Goal: Task Accomplishment & Management: Complete application form

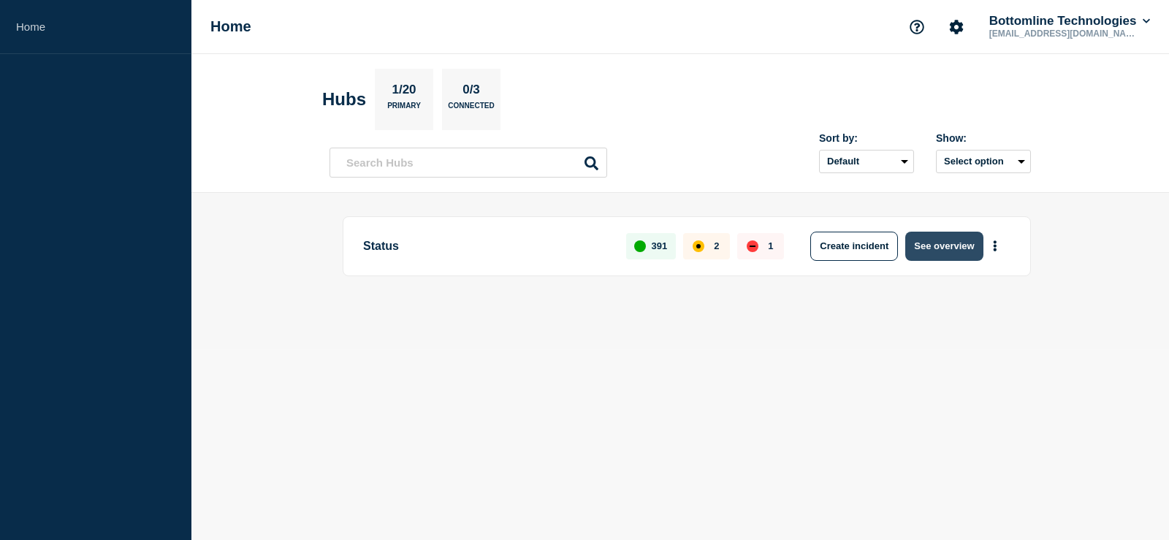
click at [936, 245] on button "See overview" at bounding box center [943, 246] width 77 height 29
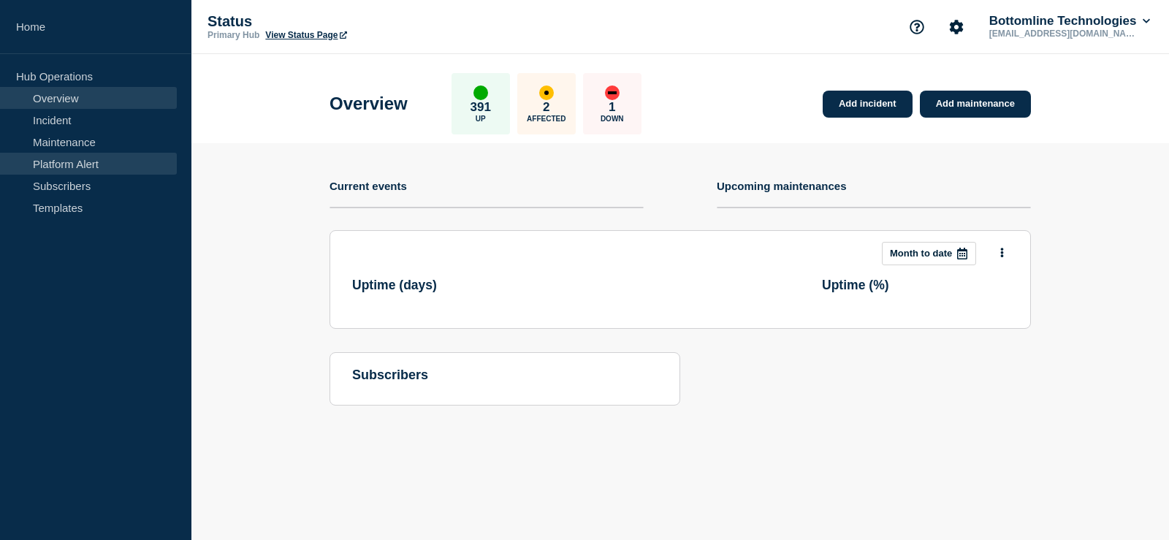
click at [85, 153] on link "Platform Alert" at bounding box center [88, 164] width 177 height 22
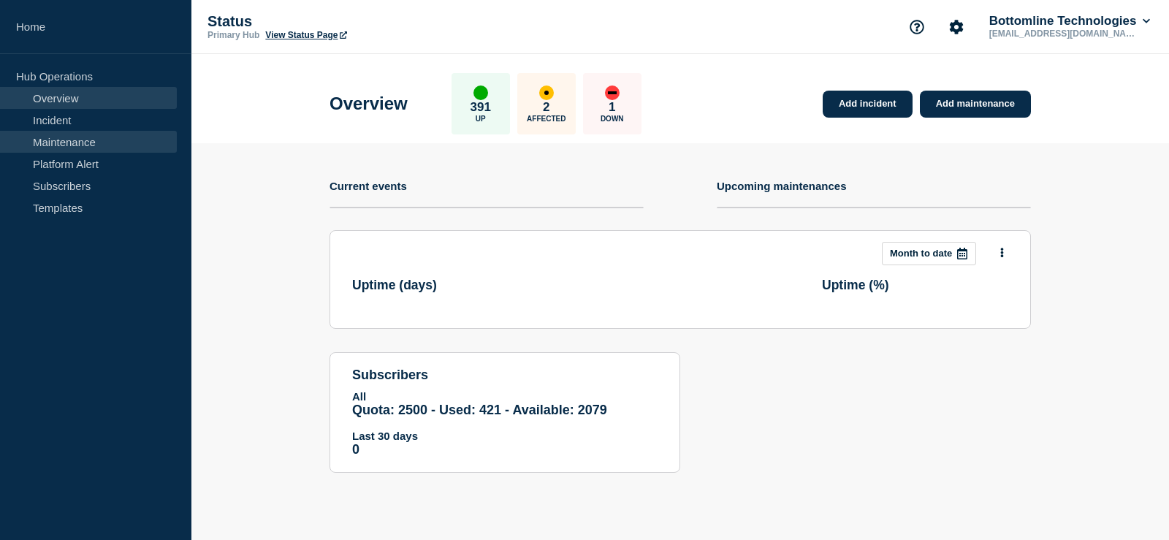
click at [86, 141] on link "Maintenance" at bounding box center [88, 142] width 177 height 22
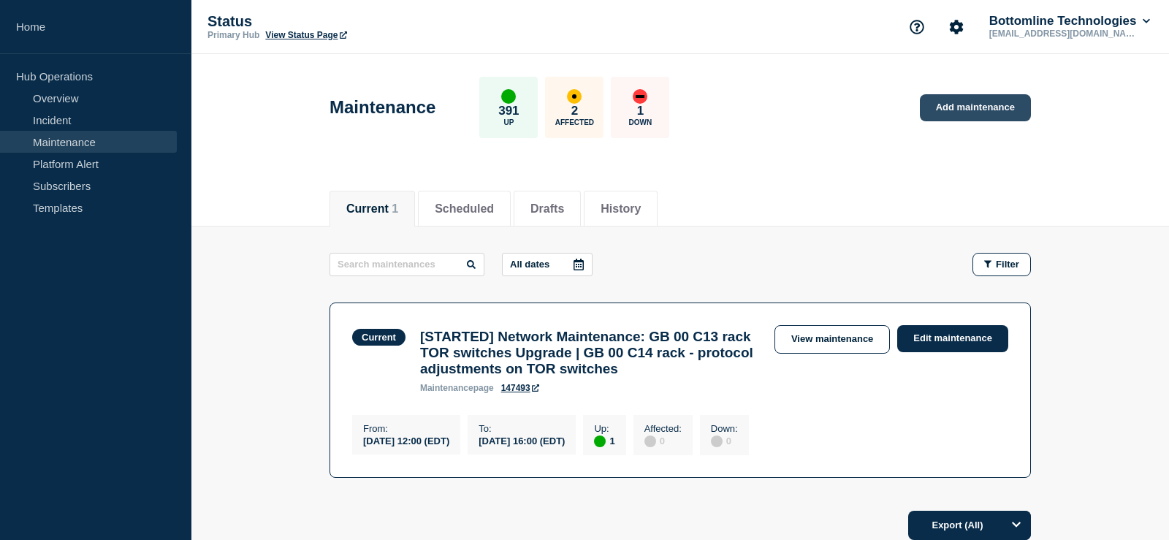
click at [967, 99] on link "Add maintenance" at bounding box center [975, 107] width 111 height 27
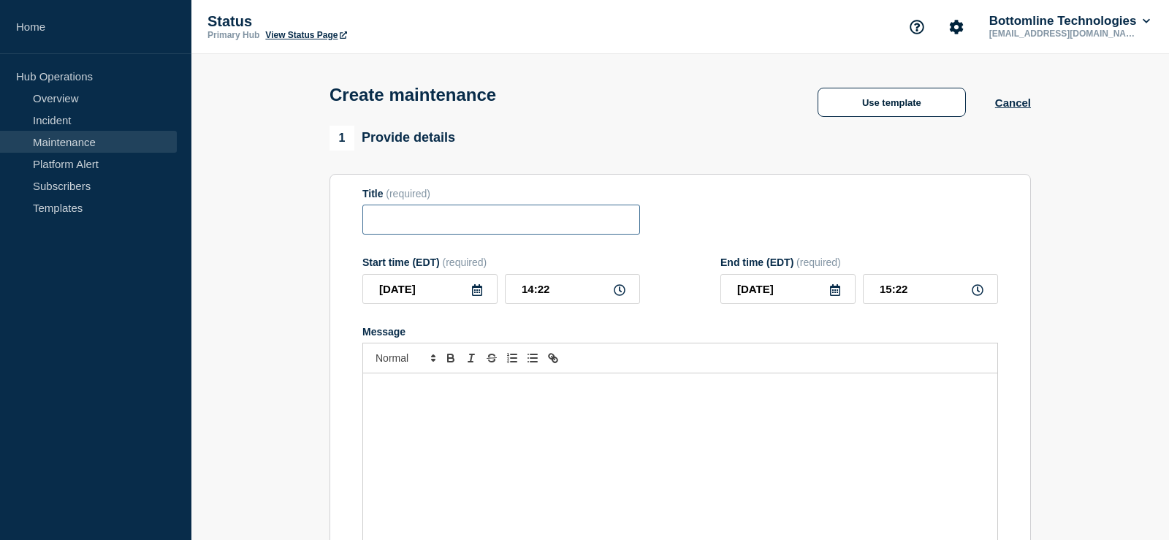
click at [438, 224] on input "Title" at bounding box center [501, 220] width 278 height 30
paste input "Network Maintenance: GB 00 C13 rack TOR switches Upgrade | GB 00 C14 rack - pro…"
drag, startPoint x: 457, startPoint y: 229, endPoint x: 83, endPoint y: 210, distance: 374.6
click at [362, 210] on input "Network Maintenance: GB 00 C13 rack TOR switches Upgrade | GB 00 C14 rack - pro…" at bounding box center [501, 220] width 278 height 30
click at [528, 232] on input "Network Maintenance: GB 00 C13 rack TOR switches Upgrade | GB 00 C14 rack - pro…" at bounding box center [501, 220] width 278 height 30
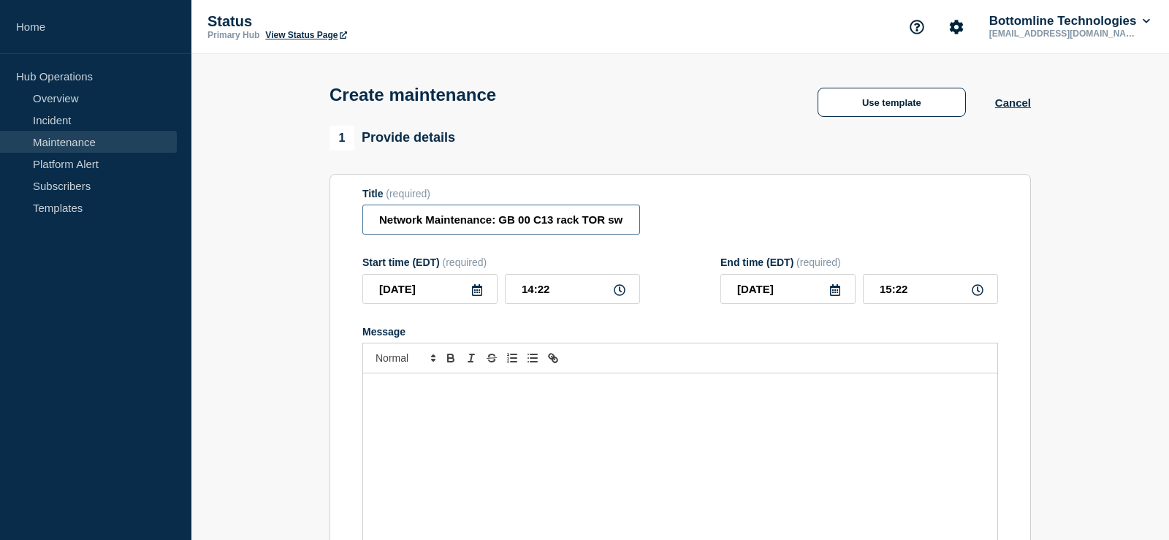
click at [379, 223] on input "Network Maintenance: GB 00 C13 rack TOR switches Upgrade | GB 00 C14 rack - pro…" at bounding box center [501, 220] width 278 height 30
paste input "[Maintenance]"
click at [479, 223] on input "[Maintenance] Network Maintenance: GB 00 C13 rack TOR switches Upgrade | GB 00 …" at bounding box center [501, 220] width 278 height 30
click at [387, 224] on input "[Maintenance] Maintenance: GB 00 C13 rack TOR switches Upgrade | GB 00 C14 rack…" at bounding box center [501, 220] width 278 height 30
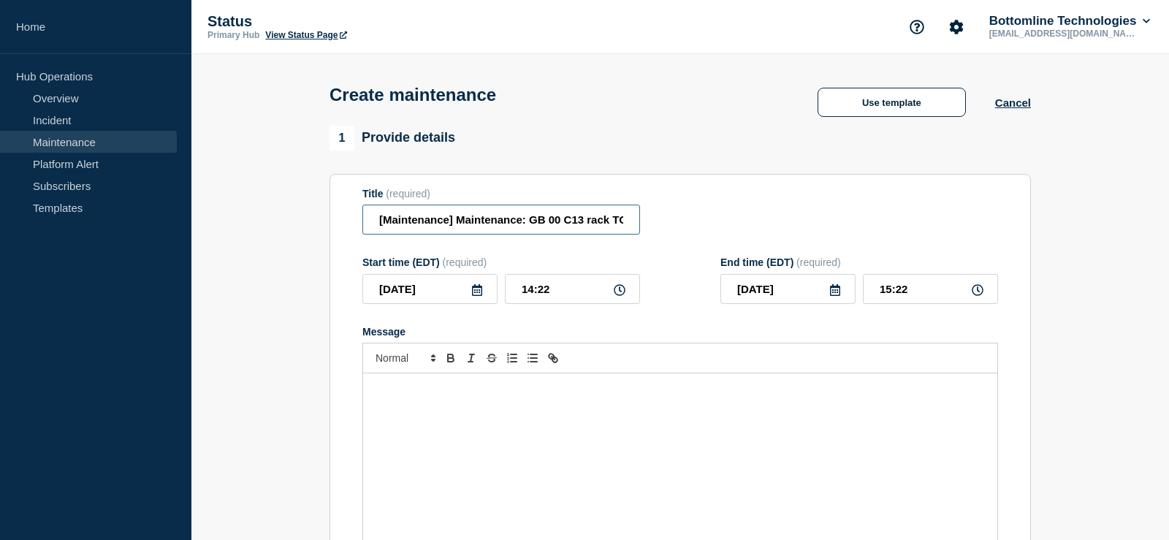
paste input "Network"
click at [528, 224] on input "[Network Maintenance] Maintenance: GB 00 C13 rack TOR switches Upgrade | GB 00 …" at bounding box center [501, 220] width 278 height 30
type input "[Network Maintenance] : GB 00 C13 rack TOR switches Upgrade | GB 00 C14 rack - …"
click at [882, 117] on button "Use template" at bounding box center [892, 102] width 148 height 29
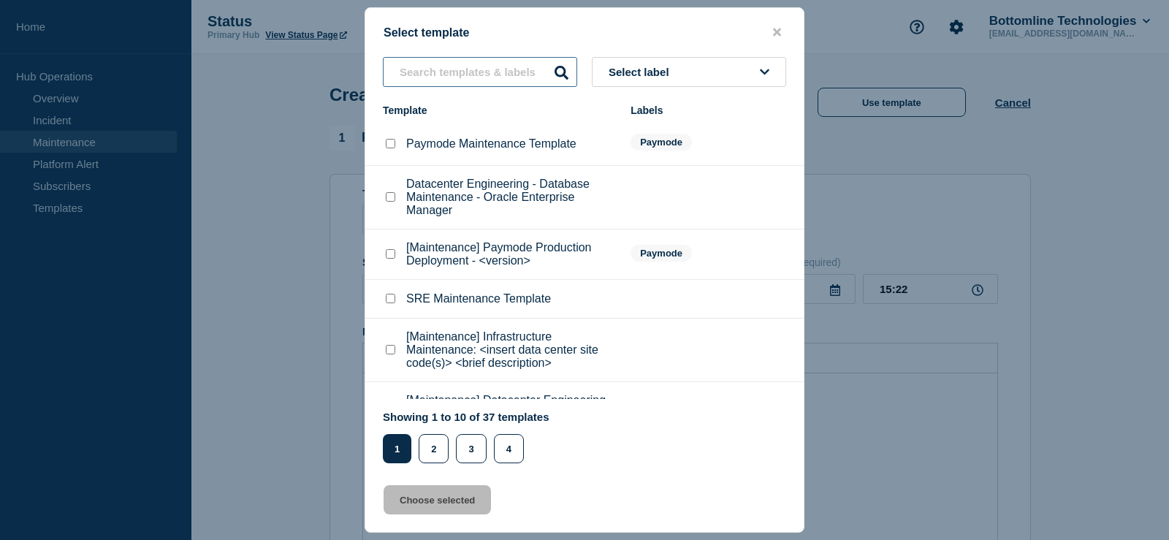
click at [471, 77] on input "text" at bounding box center [480, 72] width 194 height 30
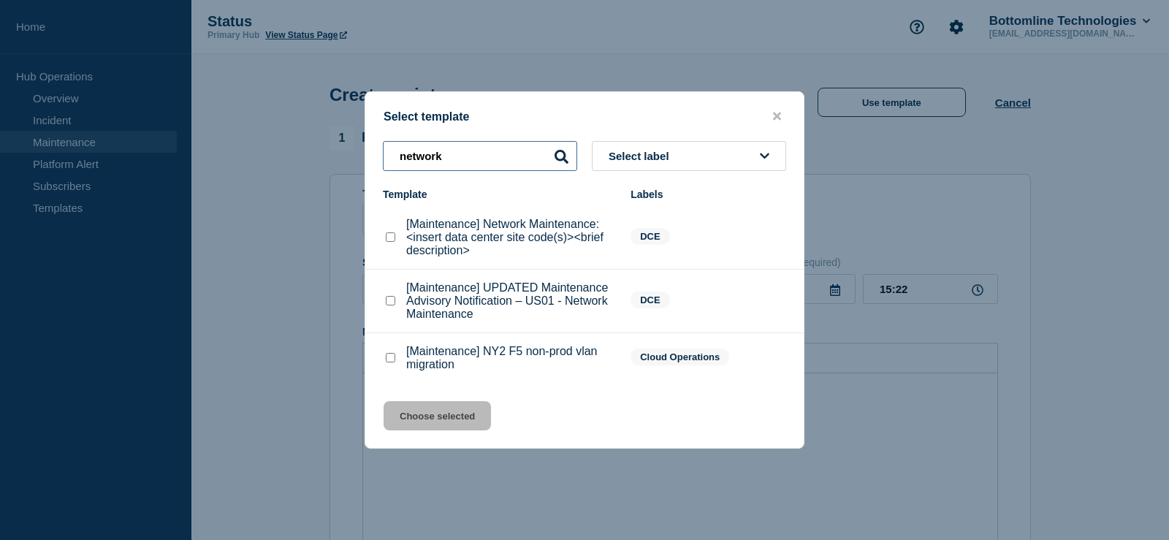
type input "network"
click at [542, 240] on p "[Maintenance] Network Maintenance: <insert data center site code(s)><brief desc…" at bounding box center [511, 237] width 210 height 39
click at [393, 242] on checkbox"] "[Maintenance] Network Maintenance: <insert data center site code(s)><brief desc…" at bounding box center [391, 237] width 10 height 10
checkbox checkbox"] "true"
click at [455, 412] on button "Choose selected" at bounding box center [437, 415] width 107 height 29
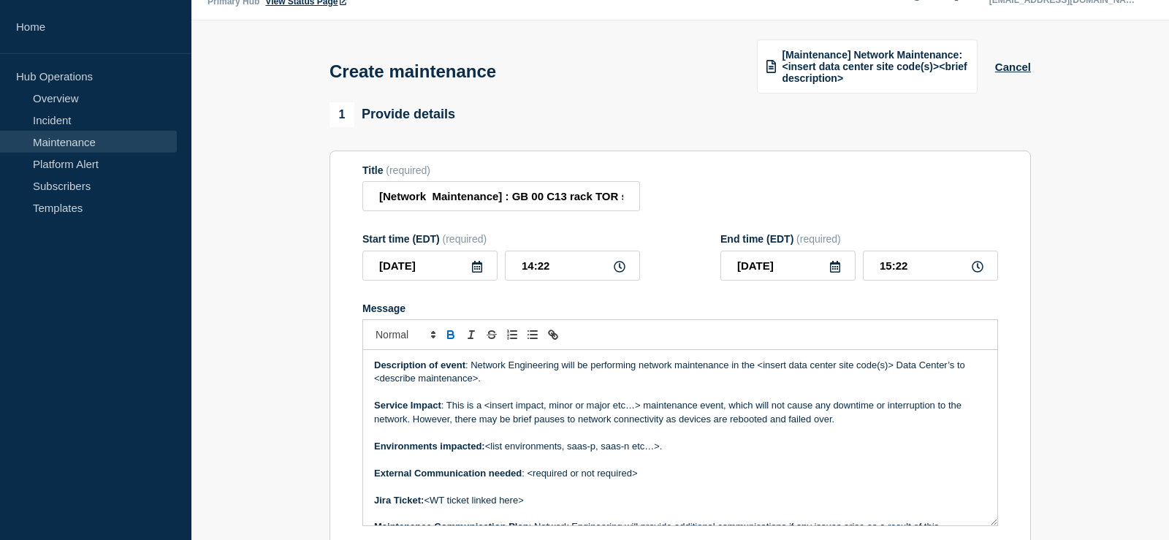
scroll to position [75, 0]
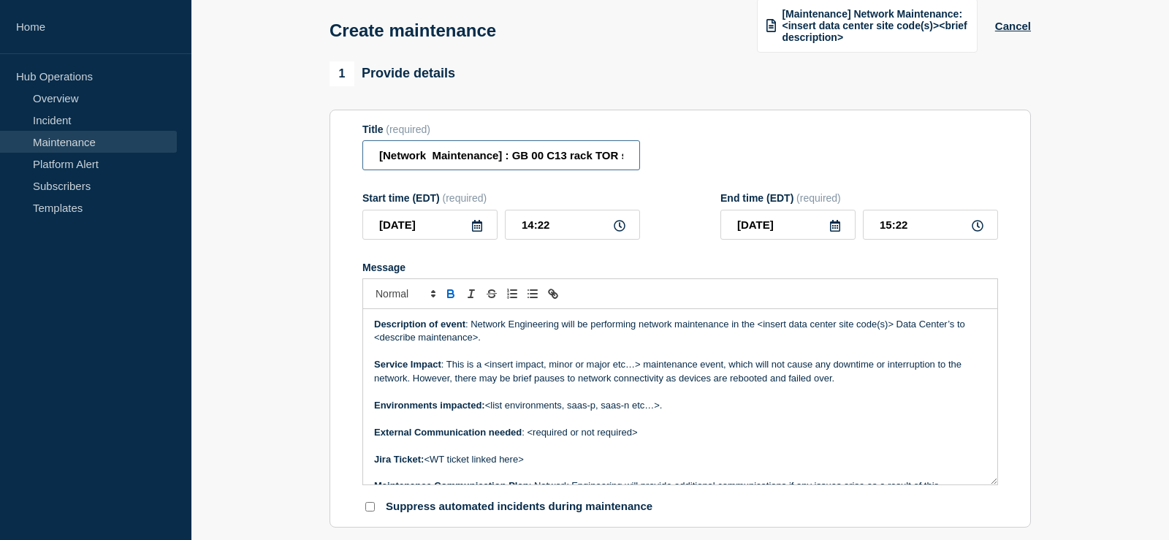
drag, startPoint x: 419, startPoint y: 156, endPoint x: 181, endPoint y: 141, distance: 239.5
click at [362, 141] on input "[Network Maintenance] : GB 00 C13 rack TOR switches Upgrade | GB 00 C14 rack - …" at bounding box center [501, 155] width 278 height 30
click at [509, 160] on input "[Network Maintenance] : GB 00 C13 rack TOR switches Upgrade | GB 00 C14 rack - …" at bounding box center [501, 155] width 278 height 30
click at [513, 160] on input "[Network Maintenance] : GB 00 C13 rack TOR switches Upgrade | GB 00 C14 rack - …" at bounding box center [501, 155] width 278 height 30
click at [802, 18] on span "[Maintenance] Network Maintenance: <insert data center site code(s)><brief desc…" at bounding box center [875, 25] width 186 height 35
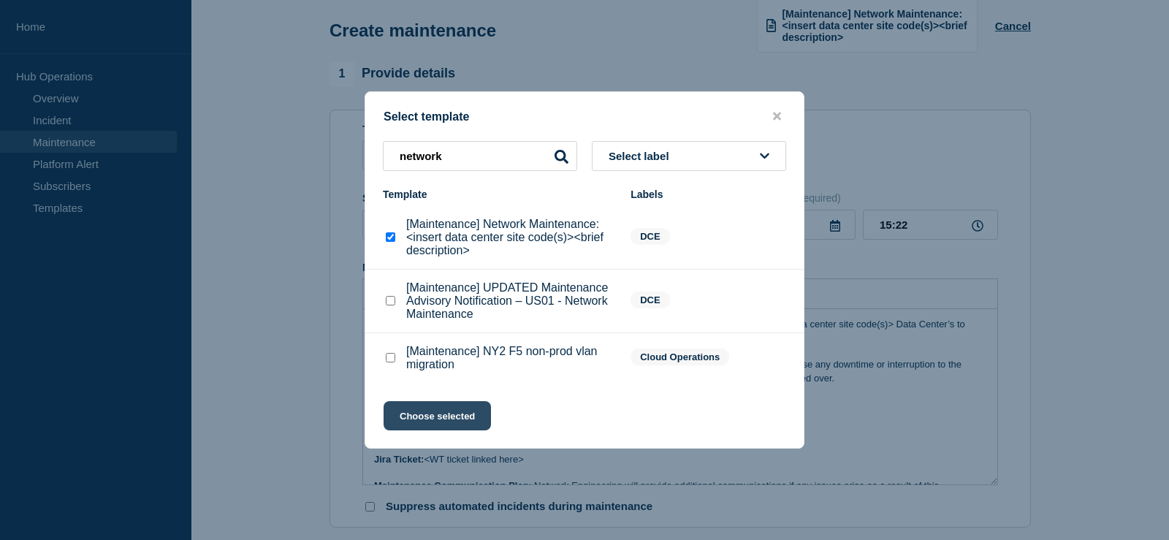
click at [433, 416] on button "Choose selected" at bounding box center [437, 415] width 107 height 29
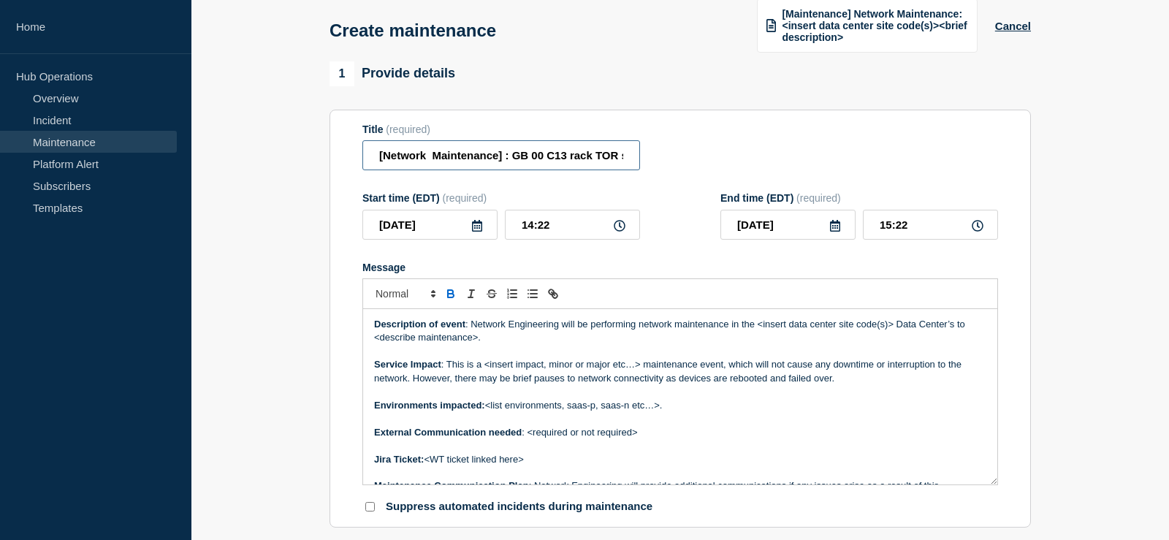
click at [504, 159] on input "[Network Maintenance] : GB 00 C13 rack TOR switches Upgrade | GB 00 C14 rack - …" at bounding box center [501, 155] width 278 height 30
click at [504, 158] on input "[Maintenance] Network Maintenance: GB 00 C13 rack TOR switches Upgrade | GB 00 …" at bounding box center [501, 155] width 278 height 30
click at [701, 167] on div "Title (required) [Maintenance] Network Maintenance: GB 00 C13 rack TOR switches…" at bounding box center [680, 148] width 636 height 48
click at [623, 164] on input "[Maintenance] Network Maintenance: GB 00 C13 rack TOR switches Upgrade | GB 00 …" at bounding box center [501, 155] width 278 height 30
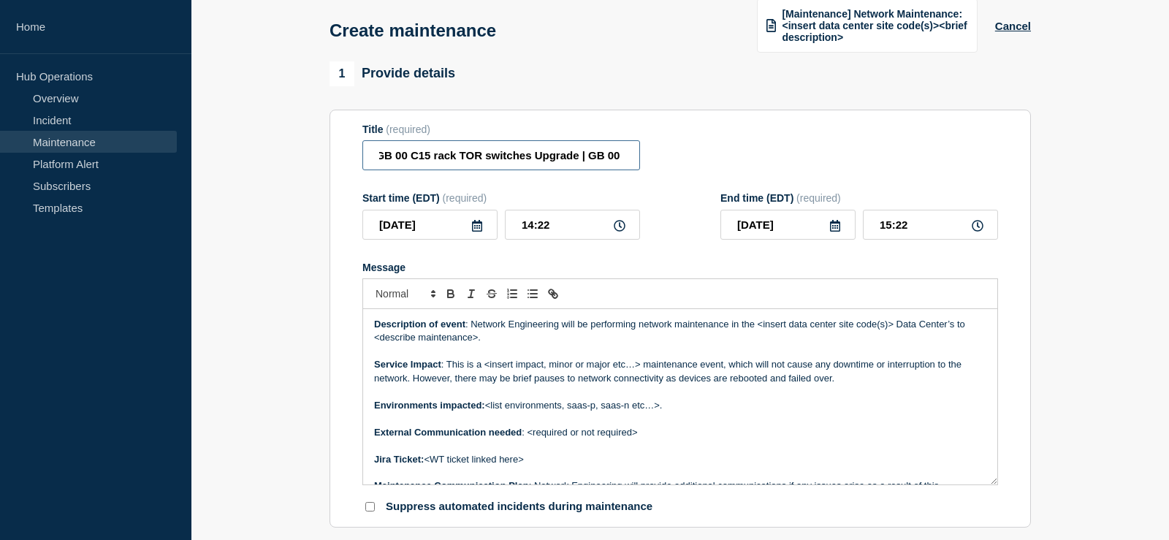
click at [449, 162] on input "[Maintenance] Network Maintenance: GB 00 C15 rack TOR switches Upgrade | GB 00 …" at bounding box center [501, 155] width 278 height 30
click at [512, 159] on input "[Maintenance] Network Maintenance: GB 00 C15 rack TOR switches Upgrade | GB 00 …" at bounding box center [501, 155] width 278 height 30
click at [525, 158] on input "[Maintenance] Network Maintenance: GB 00 C15 rack TOR switches Upgrade | GB 00 …" at bounding box center [501, 155] width 278 height 30
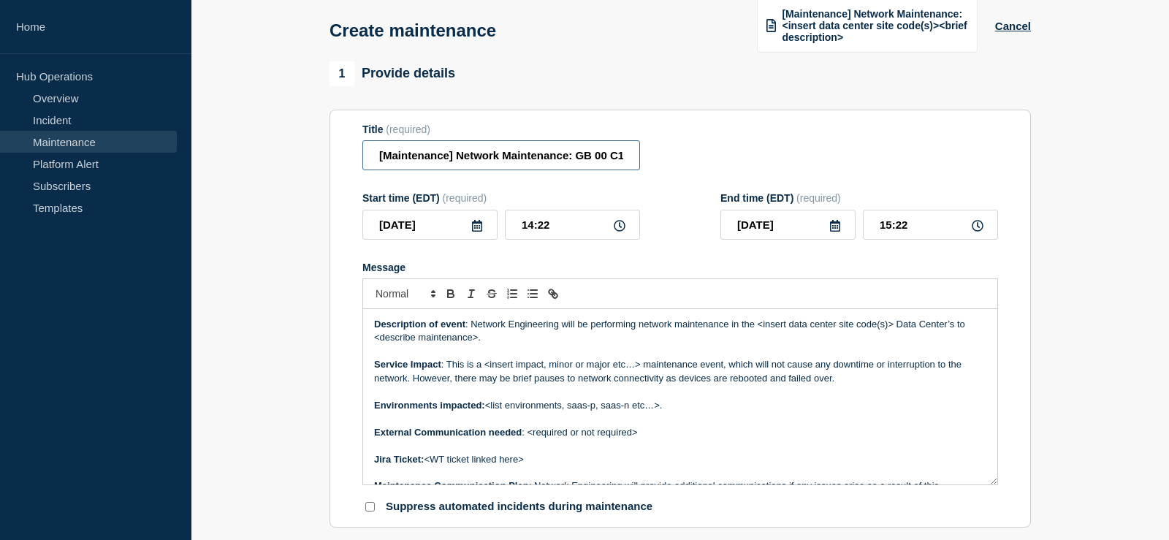
drag, startPoint x: 517, startPoint y: 162, endPoint x: 268, endPoint y: 159, distance: 248.5
click at [362, 159] on input "[Maintenance] Network Maintenance: GB 00 C15 rack TOR switch upgrades | GB 00 C…" at bounding box center [501, 155] width 278 height 30
click at [430, 158] on input "[Maintenance] Network Maintenance: GB 00 C15 rack TOR switch upgrades | GB 00 C…" at bounding box center [501, 155] width 278 height 30
drag, startPoint x: 433, startPoint y: 158, endPoint x: 683, endPoint y: 154, distance: 249.2
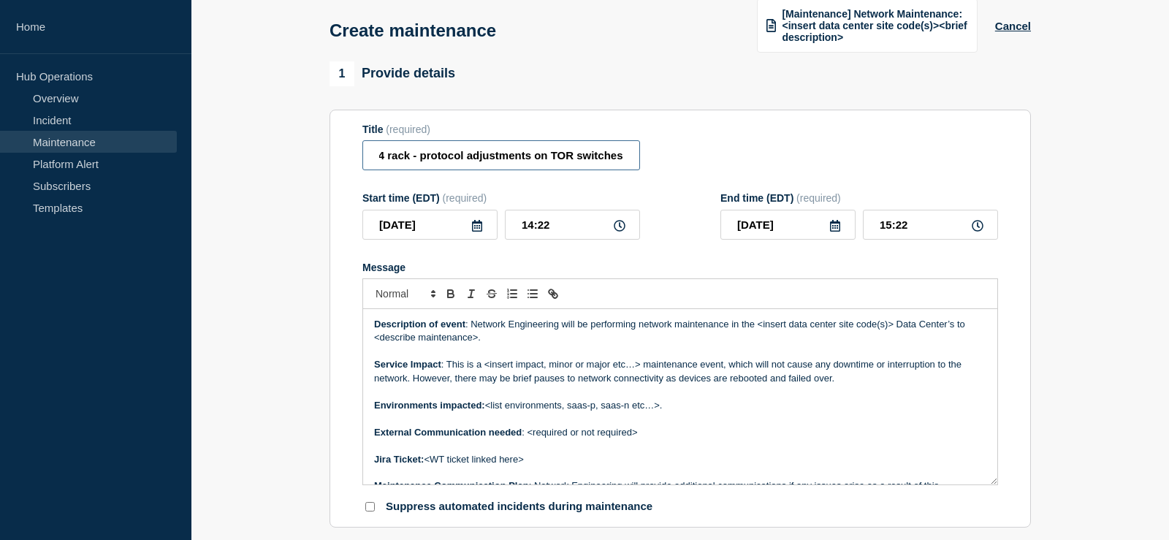
click at [640, 154] on input "[Maintenance] Network Maintenance: GB 00 C15 rack TOR switch upgrades | GB 00 C…" at bounding box center [501, 155] width 278 height 30
click at [536, 158] on input "[Maintenance] Network Maintenance: GB 00 C15 rack TOR switch upgrades | GB 00 C…" at bounding box center [501, 155] width 278 height 30
click at [362, 152] on input "[Maintenance] Network Maintenance: GB 00 C15 rack TOR switch upgrades | GB 00 C…" at bounding box center [501, 155] width 278 height 30
click at [519, 154] on input "[Maintenance] Network Maintenance: GB 00 C15 rack TOR switch upgrades | GB 00 C…" at bounding box center [501, 155] width 278 height 30
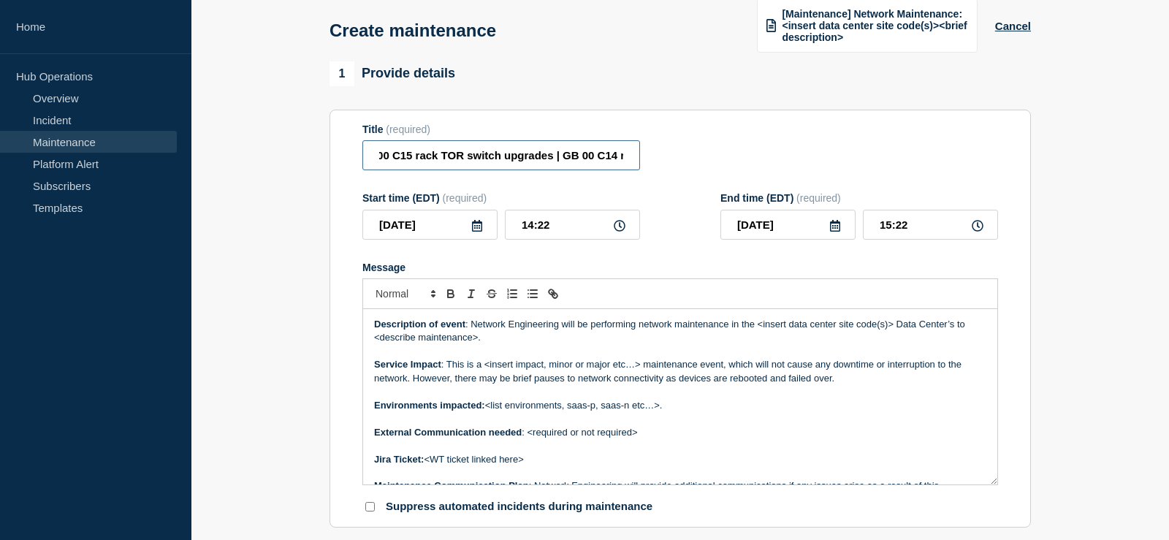
scroll to position [0, 229]
drag, startPoint x: 552, startPoint y: 158, endPoint x: 592, endPoint y: 159, distance: 40.2
click at [592, 159] on input "[Maintenance] Network Maintenance: GB 00 C15 rack TOR switch upgrades | GB 00 C…" at bounding box center [501, 155] width 278 height 30
click at [532, 159] on input "[Maintenance] Network Maintenance: GB 00 C15 rack TOR switch upgrades | GB 00 C…" at bounding box center [501, 155] width 278 height 30
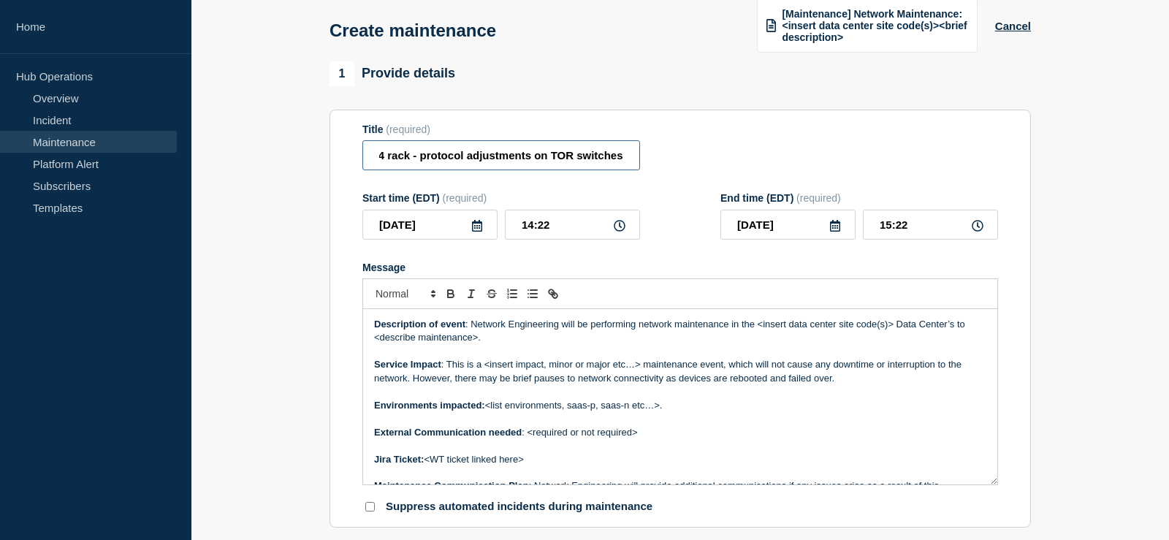
drag, startPoint x: 546, startPoint y: 159, endPoint x: 741, endPoint y: 162, distance: 195.2
click at [640, 162] on input "[Maintenance] Network Maintenance: GB 00 C15 rack TOR switch upgrades | GB 00 C…" at bounding box center [501, 155] width 278 height 30
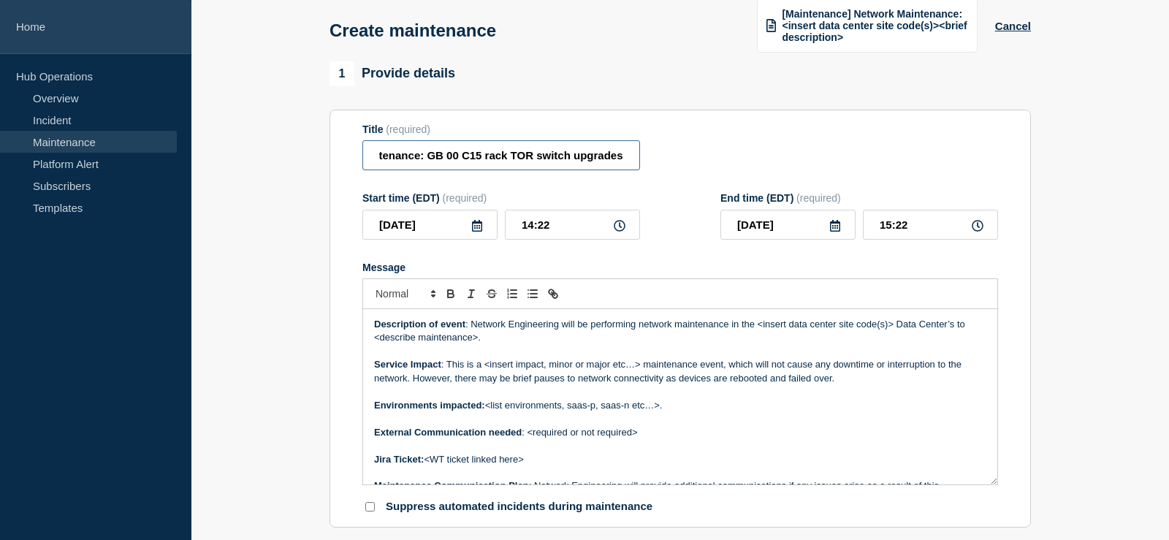
type input "[Maintenance] Network Maintenance: GB 00 C15 rack TOR switch upgrades"
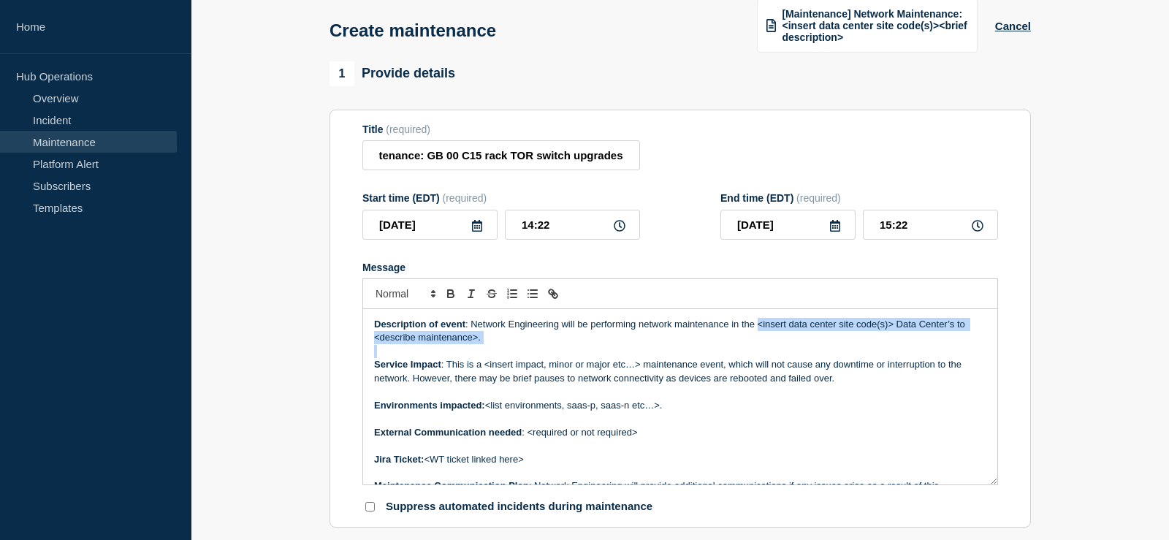
drag, startPoint x: 683, startPoint y: 351, endPoint x: 759, endPoint y: 335, distance: 77.7
click at [759, 335] on div "Description of event : Network Engineering will be performing network maintenan…" at bounding box center [680, 396] width 634 height 175
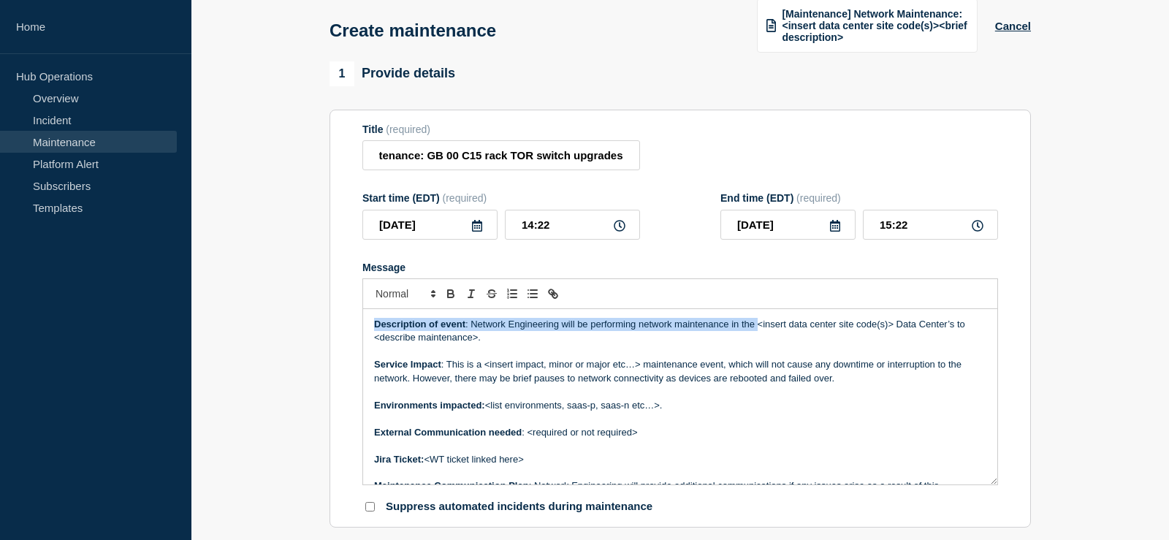
paste div "Message"
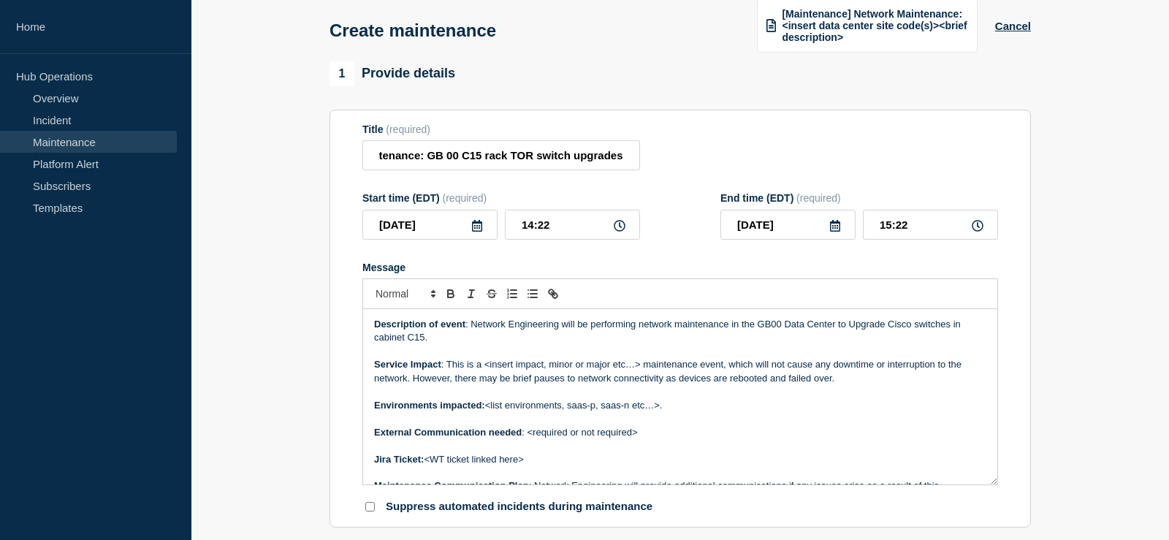
click at [854, 330] on p "Description of event : Network Engineering will be performing network maintenan…" at bounding box center [680, 331] width 612 height 27
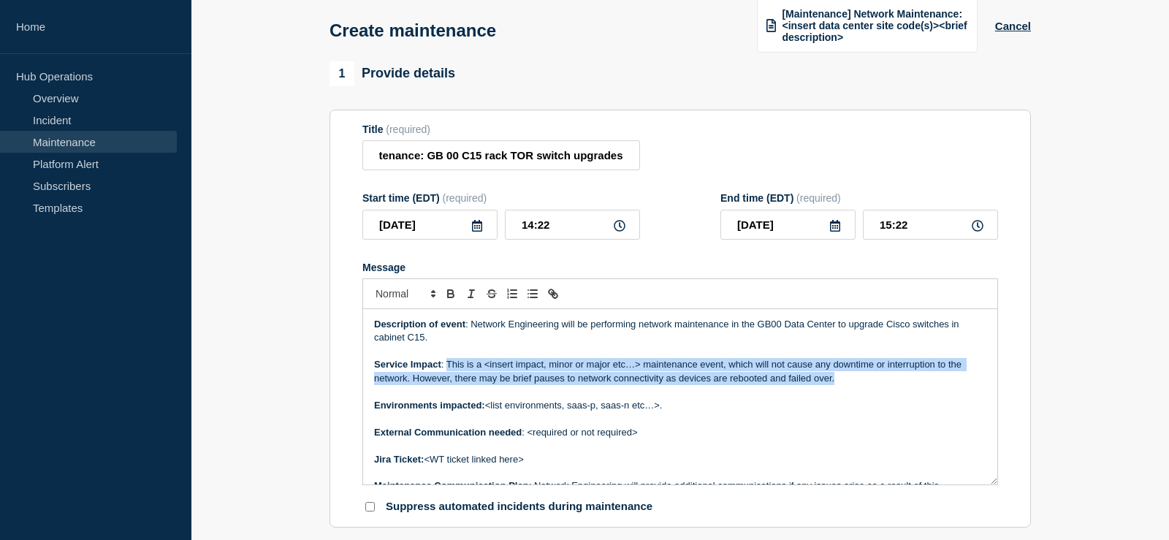
drag, startPoint x: 852, startPoint y: 388, endPoint x: 447, endPoint y: 370, distance: 405.3
click at [447, 370] on p "Service Impact : This is a <insert impact, minor or major etc…> maintenance eve…" at bounding box center [680, 371] width 612 height 27
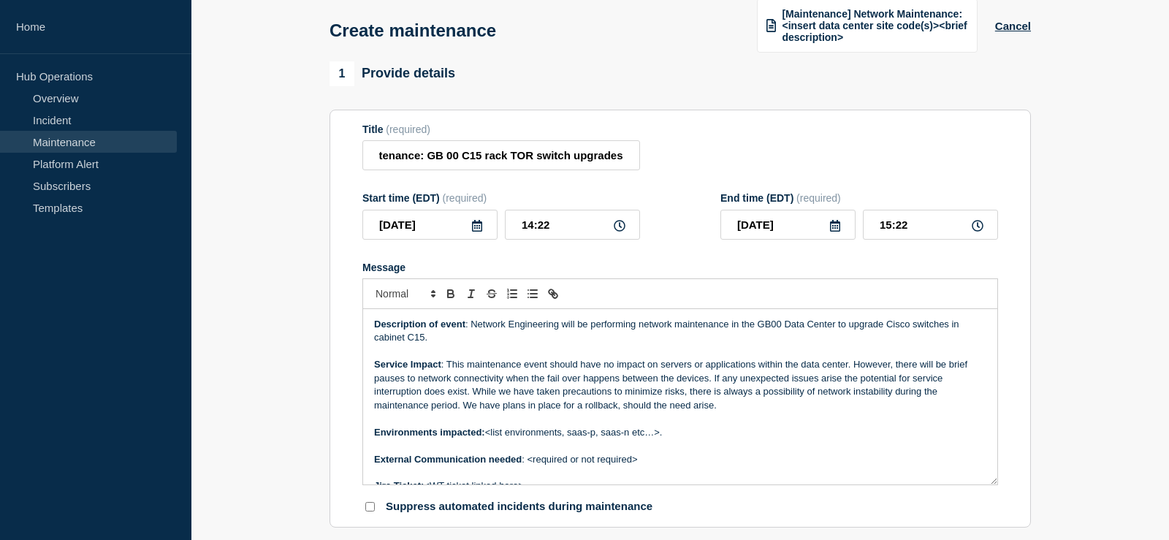
click at [655, 447] on p "Message" at bounding box center [680, 445] width 612 height 13
drag, startPoint x: 667, startPoint y: 441, endPoint x: 489, endPoint y: 438, distance: 178.3
click at [489, 438] on p "Environments impacted: <list environments, saas-p, saas-n etc…>." at bounding box center [680, 432] width 612 height 13
drag, startPoint x: 624, startPoint y: 440, endPoint x: 489, endPoint y: 437, distance: 135.2
click at [489, 437] on p "Environments impacted: FPS, FML, saas-p, saas-n" at bounding box center [680, 432] width 612 height 13
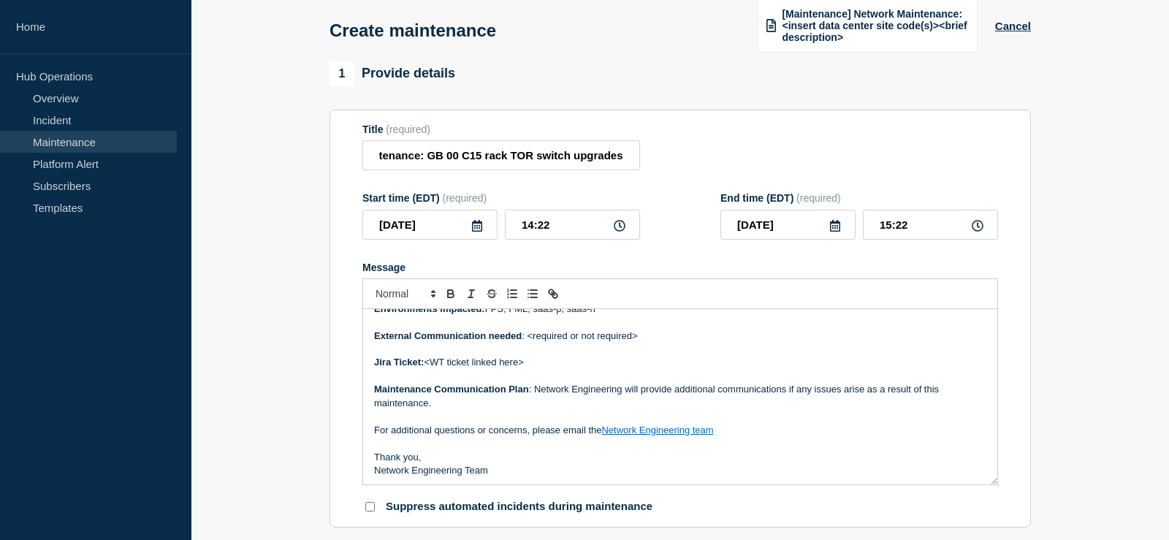
scroll to position [126, 0]
click at [658, 350] on p "Message" at bounding box center [680, 347] width 612 height 13
drag, startPoint x: 648, startPoint y: 342, endPoint x: 527, endPoint y: 346, distance: 121.4
click at [527, 341] on p "External Communication needed : <required or not required>" at bounding box center [680, 333] width 612 height 13
drag, startPoint x: 529, startPoint y: 364, endPoint x: 428, endPoint y: 365, distance: 100.9
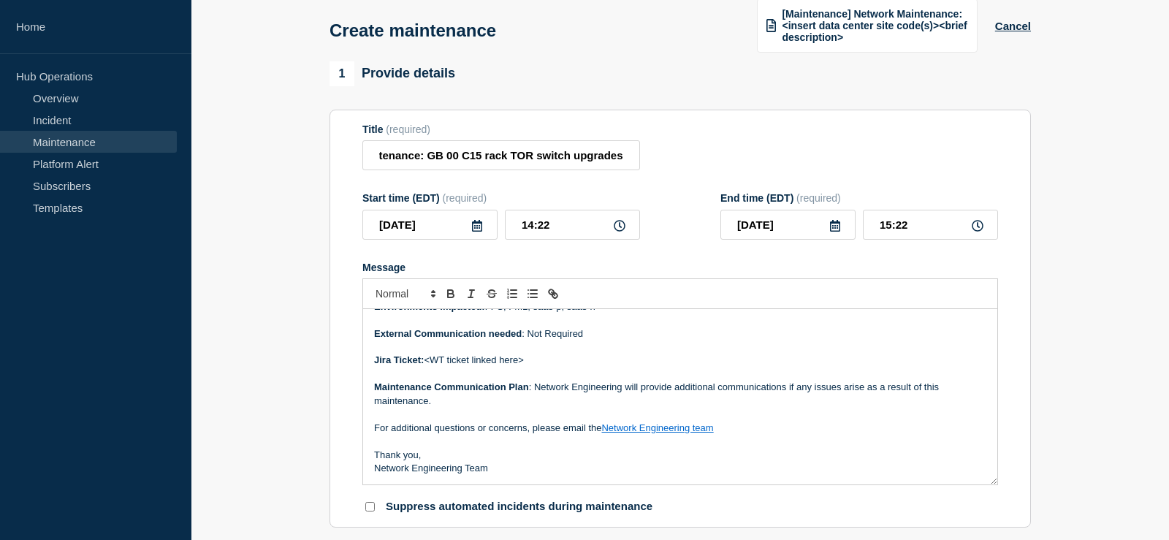
click at [428, 365] on p "Jira Ticket: <WT ticket linked here>" at bounding box center [680, 360] width 612 height 13
click at [550, 367] on p "Jira Ticket: <WT ticket linked here>" at bounding box center [680, 360] width 612 height 13
drag, startPoint x: 537, startPoint y: 364, endPoint x: 428, endPoint y: 364, distance: 109.6
click at [428, 364] on p "Jira Ticket: <WT ticket linked here>" at bounding box center [680, 360] width 612 height 13
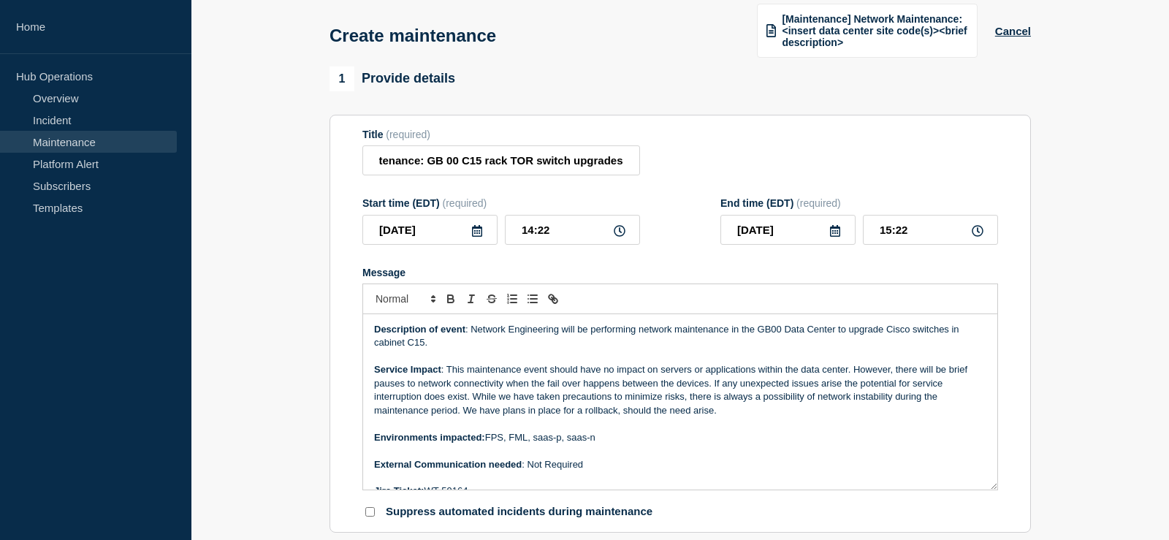
scroll to position [149, 0]
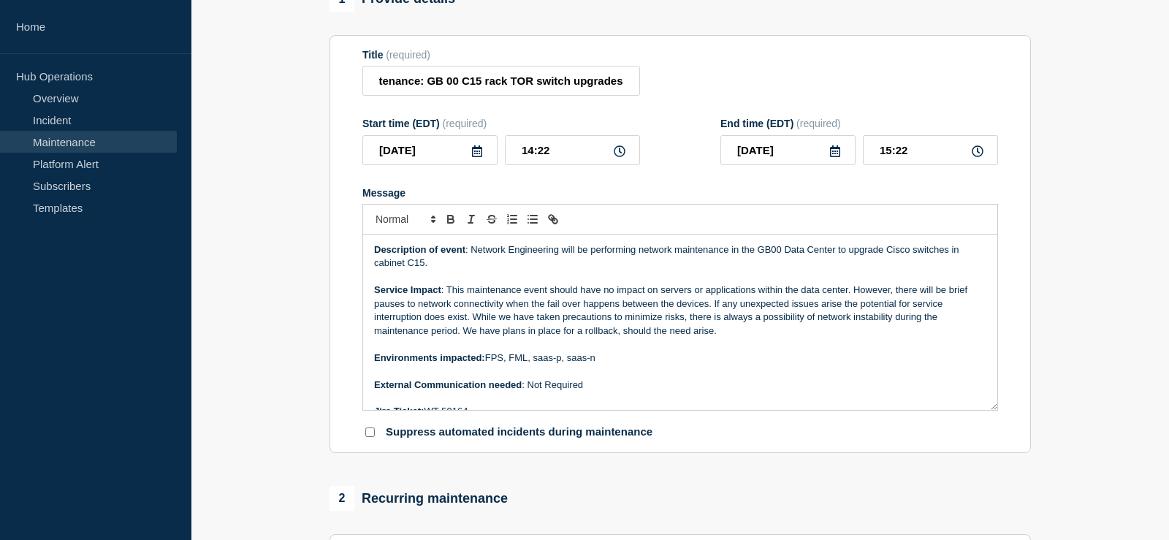
click at [479, 156] on icon at bounding box center [477, 151] width 12 height 12
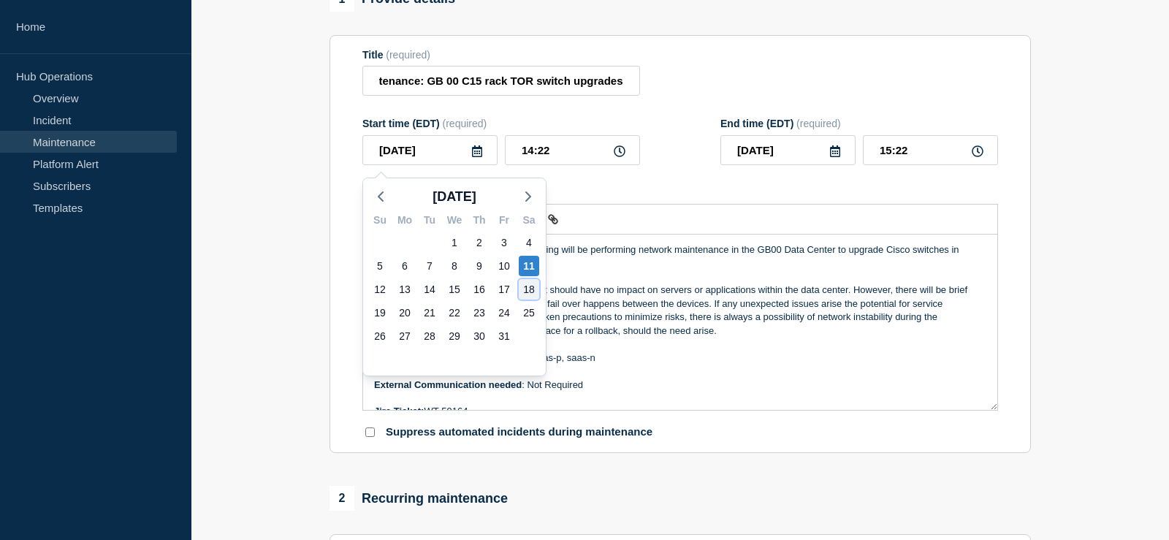
click at [525, 285] on div "18" at bounding box center [529, 289] width 20 height 20
type input "[DATE]"
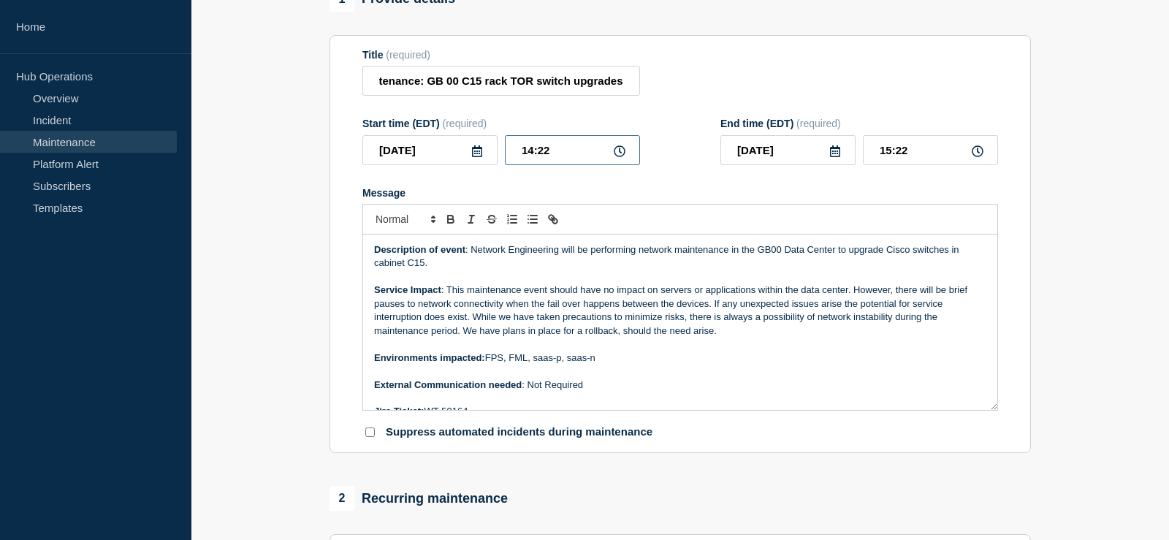
click at [527, 159] on input "14:22" at bounding box center [572, 150] width 135 height 30
type input "23:22"
type input "[DATE]"
type input "00:22"
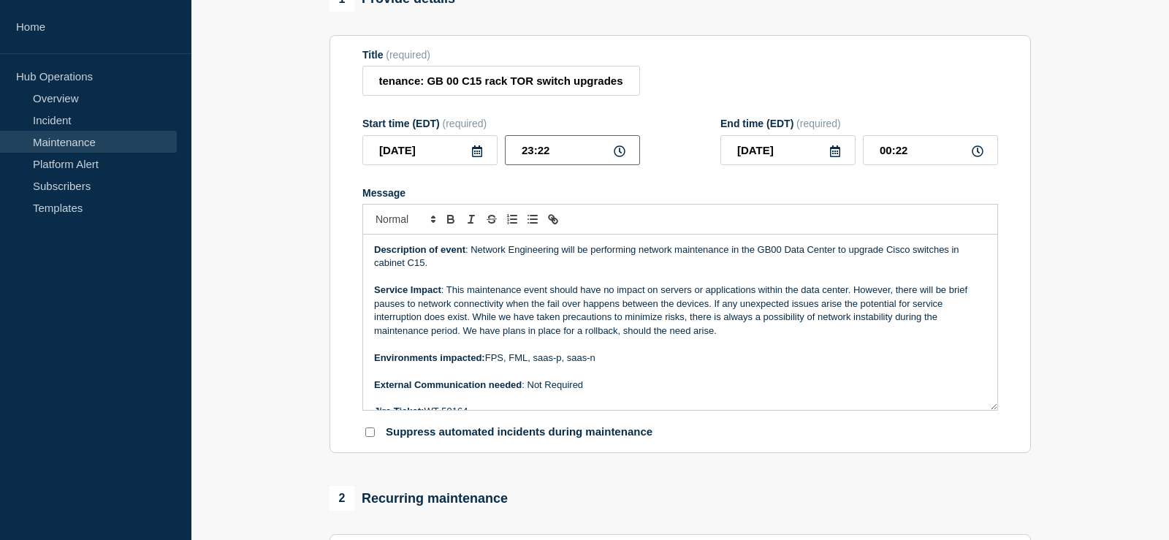
click at [527, 155] on input "23:22" at bounding box center [572, 150] width 135 height 30
type input "13:22"
type input "[DATE]"
type input "14:22"
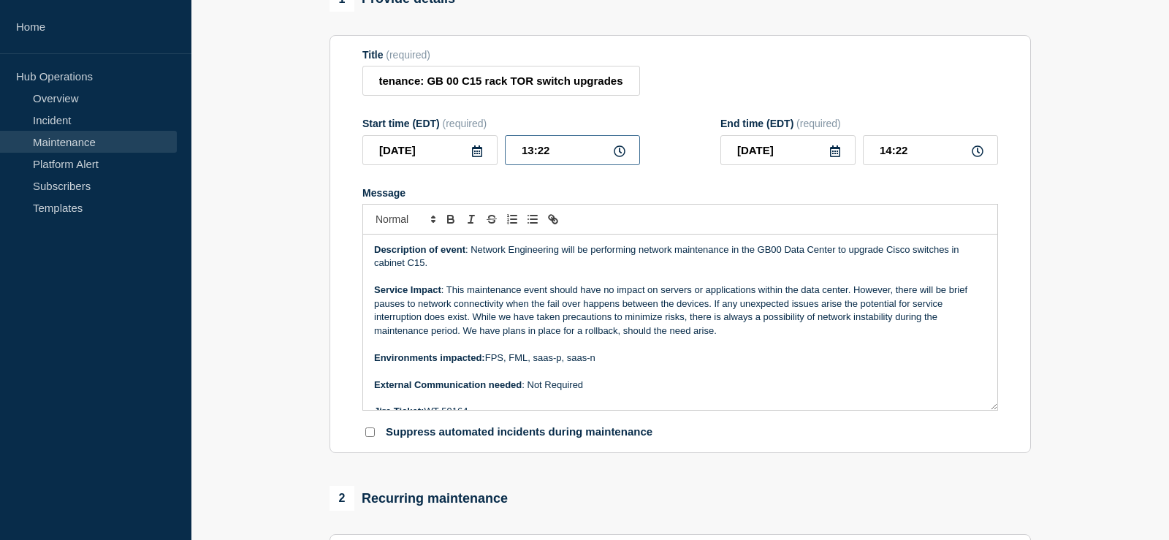
click at [544, 156] on input "13:22" at bounding box center [572, 150] width 135 height 30
type input "13:30"
click at [887, 159] on input "14:30" at bounding box center [930, 150] width 135 height 30
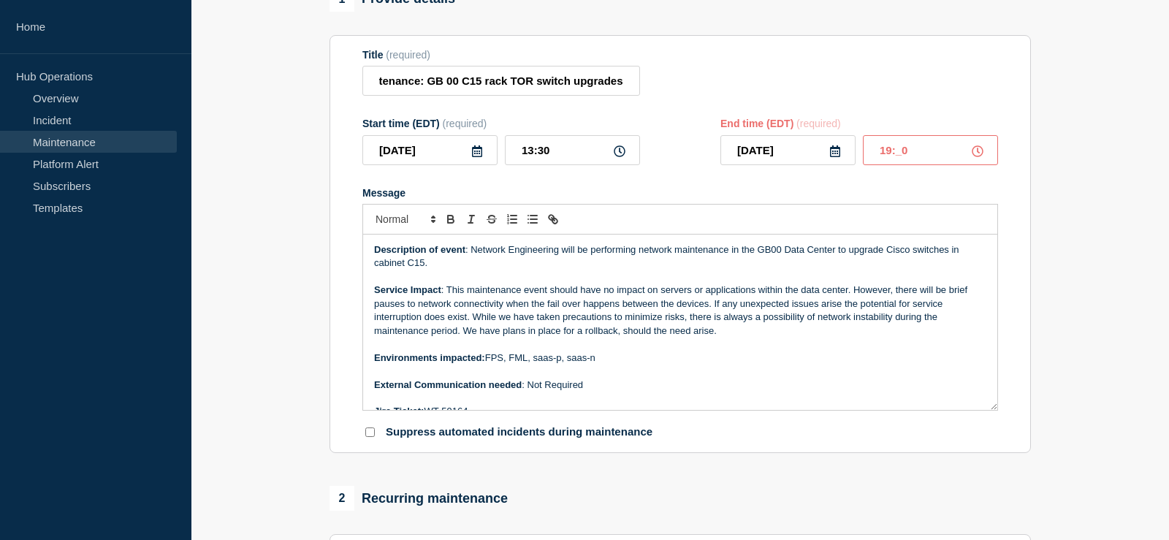
type input "19:00"
click at [696, 159] on div "Start time (EDT) (required) [DATE] 13:30 End time (EDT) (required) [DATE] 19:00" at bounding box center [680, 142] width 636 height 48
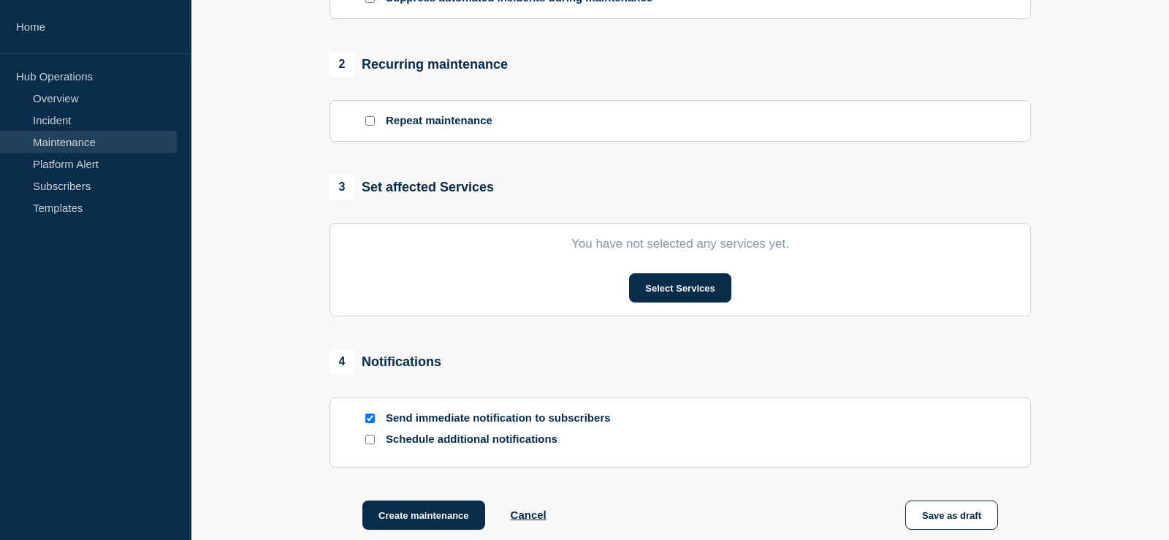
scroll to position [596, 0]
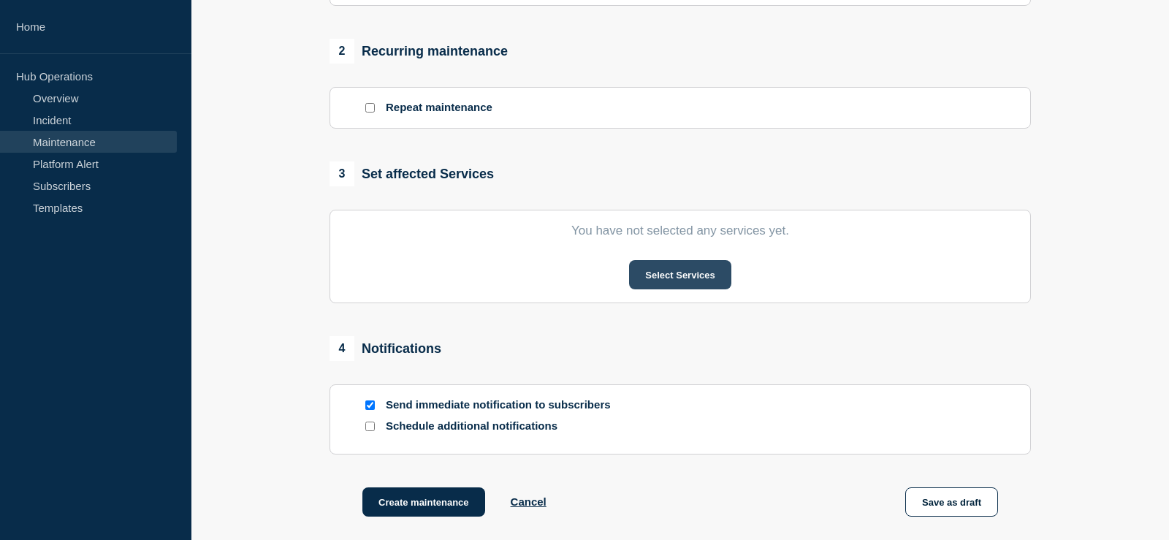
click at [658, 285] on button "Select Services" at bounding box center [680, 274] width 102 height 29
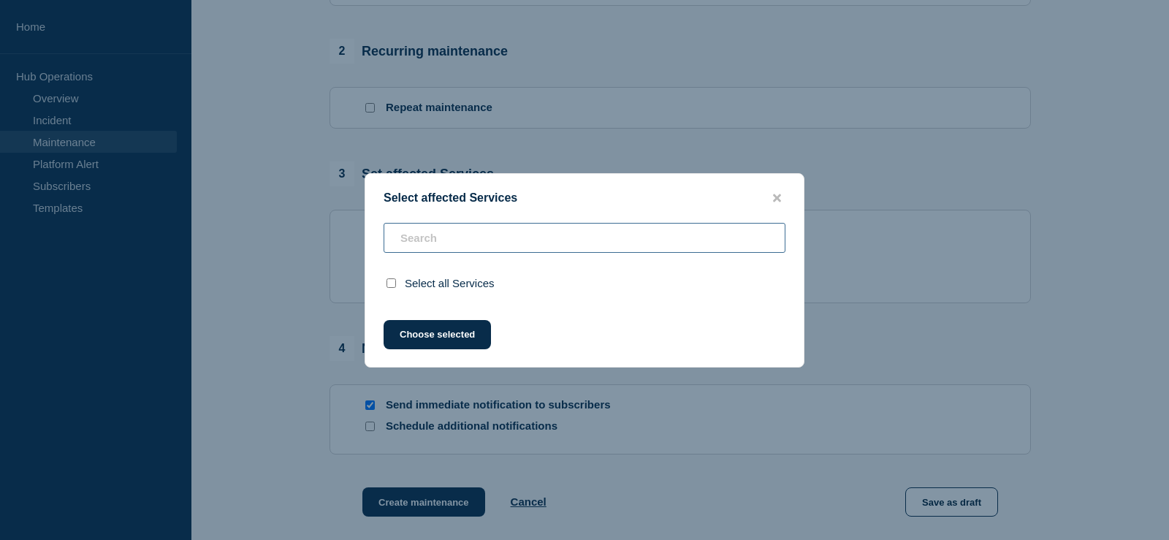
click at [456, 238] on input "text" at bounding box center [585, 238] width 402 height 30
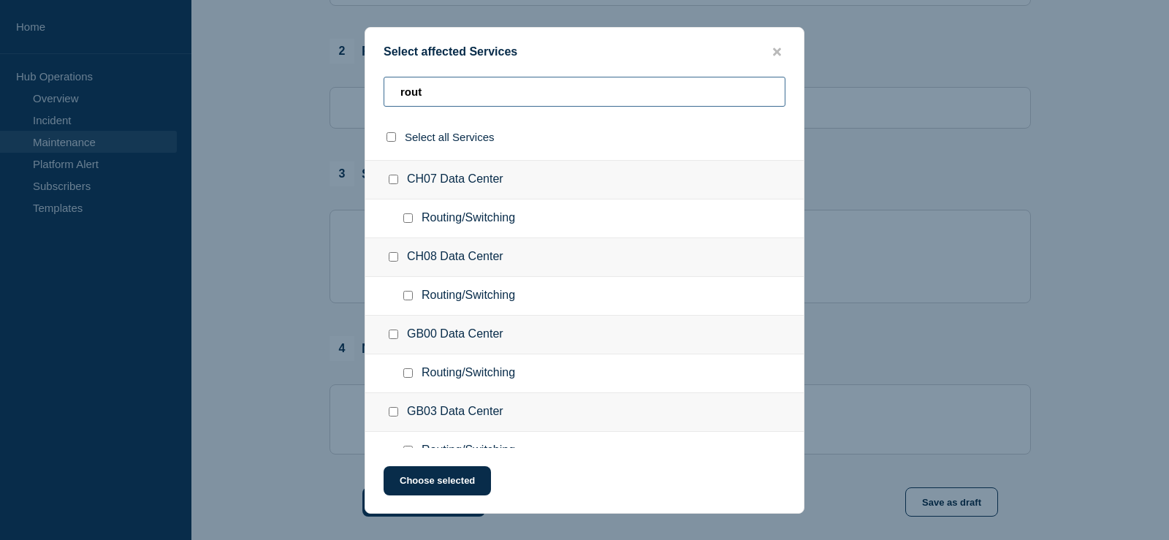
scroll to position [149, 0]
type input "rout"
click at [405, 297] on input "Routing/Switching checkbox" at bounding box center [408, 297] width 10 height 10
checkbox input "true"
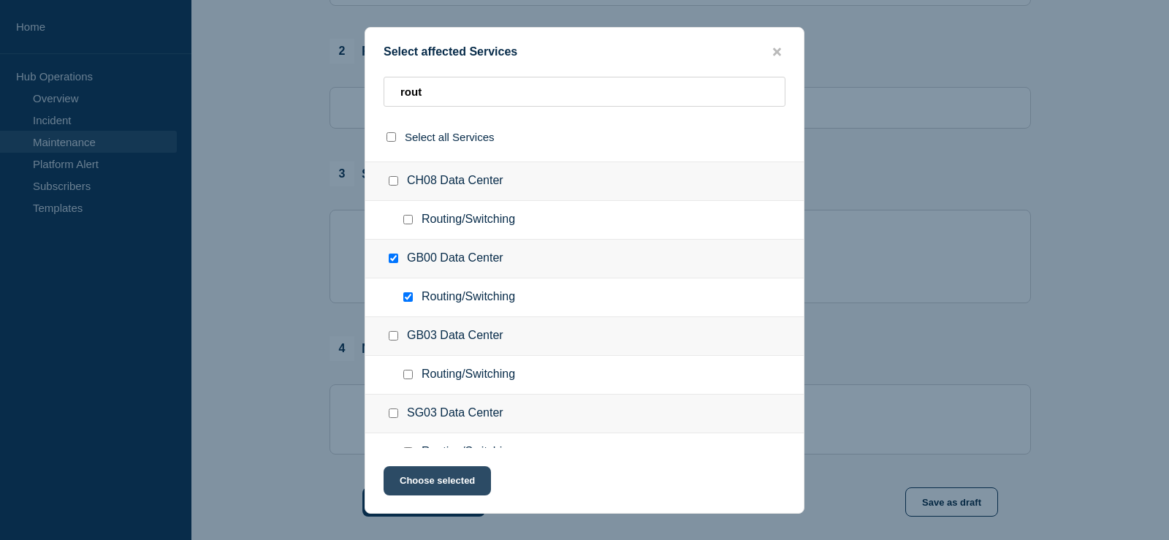
click at [428, 469] on button "Choose selected" at bounding box center [437, 480] width 107 height 29
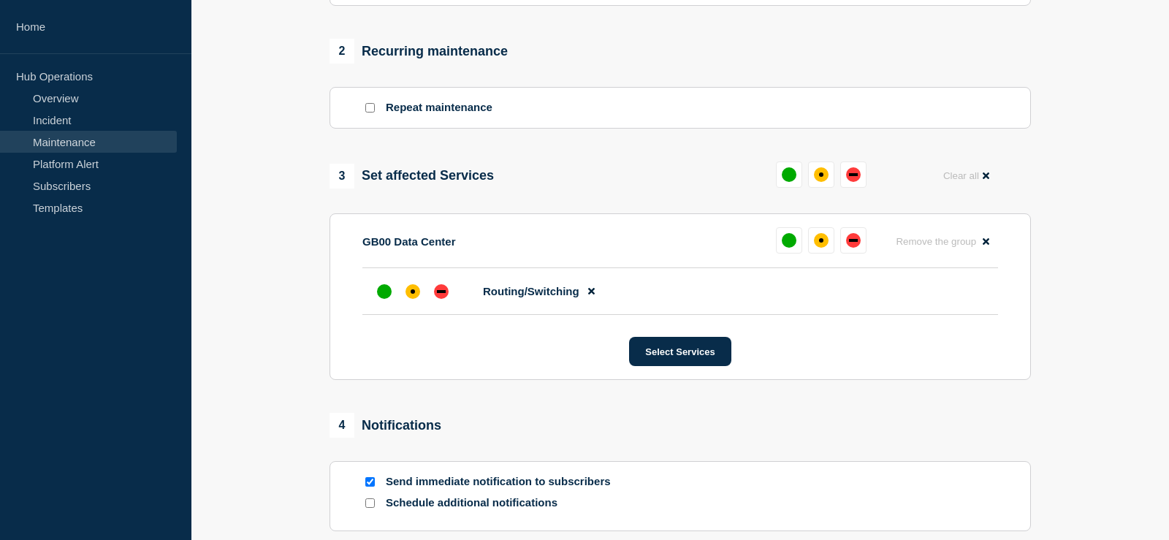
click at [425, 480] on section "Send immediate notification to subscribers Schedule additional notifications" at bounding box center [681, 496] width 702 height 70
click at [488, 400] on div "1 Provide details Title (required) [Maintenance] Network Maintenance: GB 00 C15…" at bounding box center [681, 85] width 718 height 1091
click at [379, 299] on div "up" at bounding box center [384, 291] width 15 height 15
click at [683, 189] on div "3 Set affected Services Reset Clear all" at bounding box center [681, 176] width 702 height 29
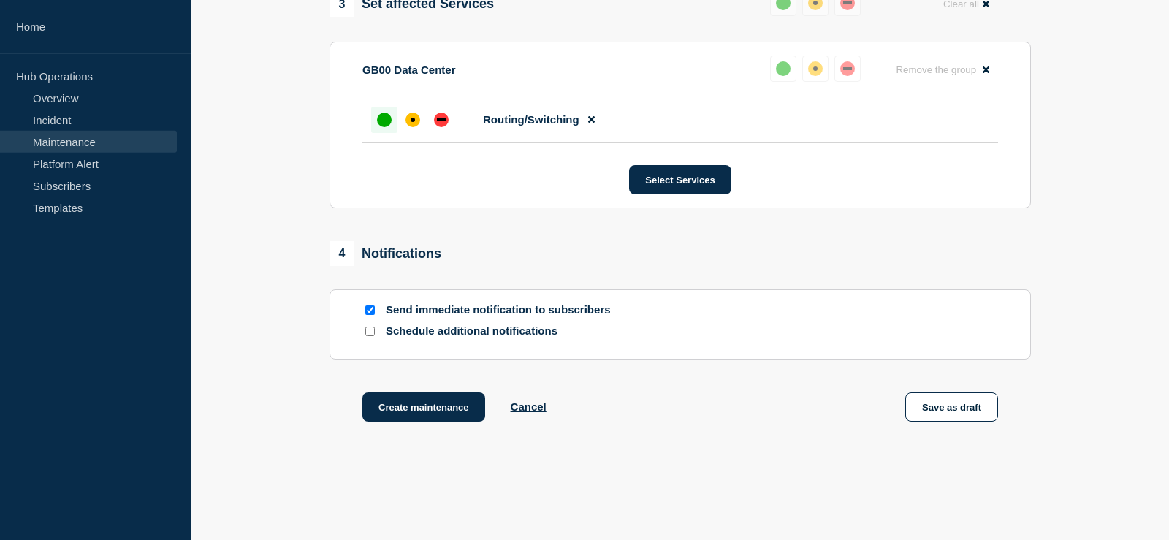
scroll to position [820, 0]
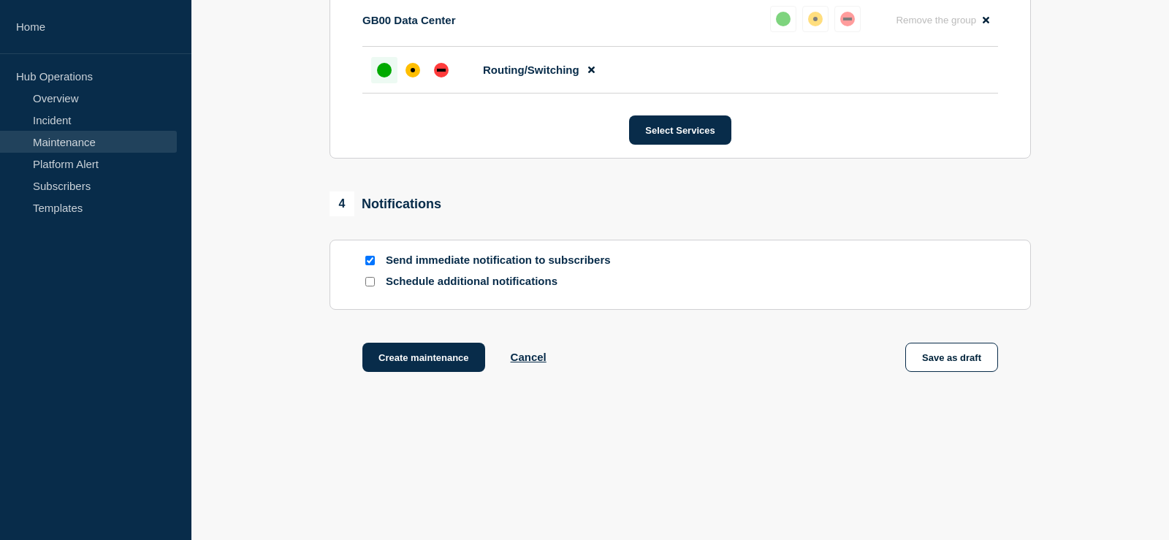
click at [371, 286] on input "Schedule additional notifications" at bounding box center [370, 282] width 10 height 10
checkbox input "true"
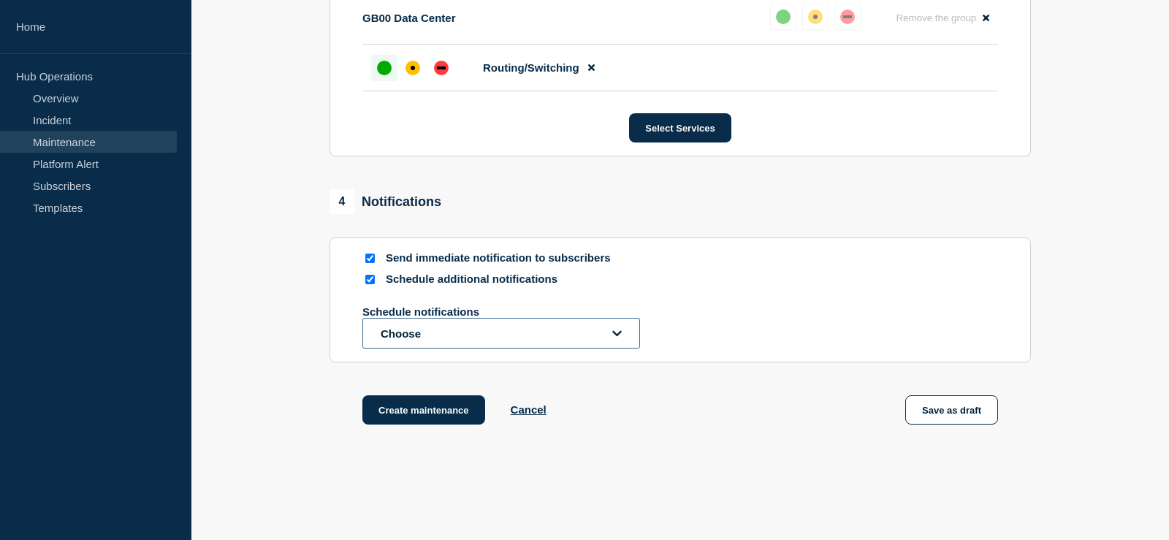
click at [480, 337] on button "Choose" at bounding box center [501, 333] width 278 height 31
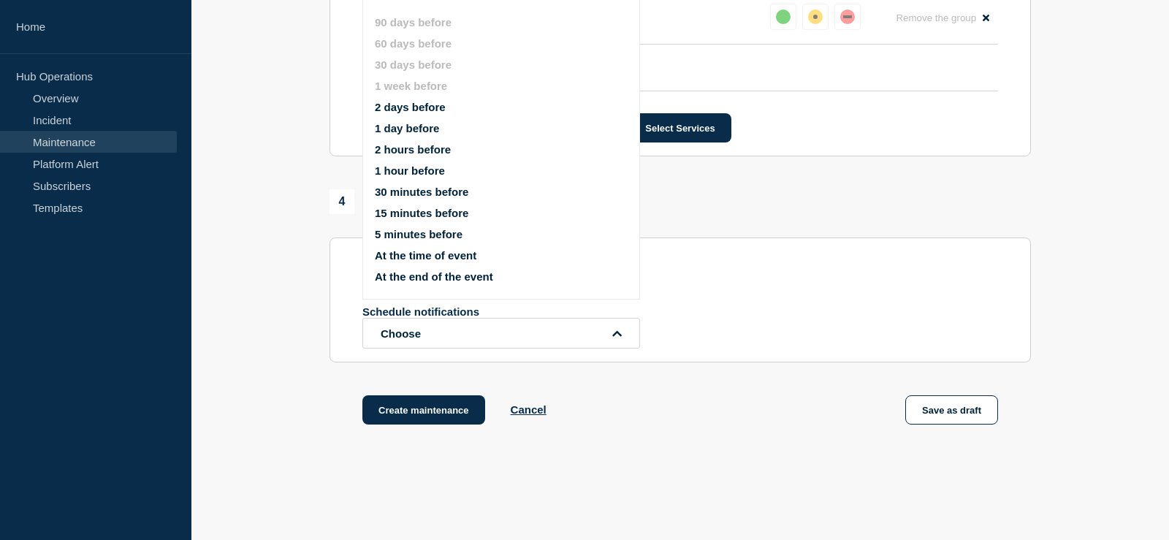
click at [429, 110] on button "2 days before" at bounding box center [410, 107] width 71 height 12
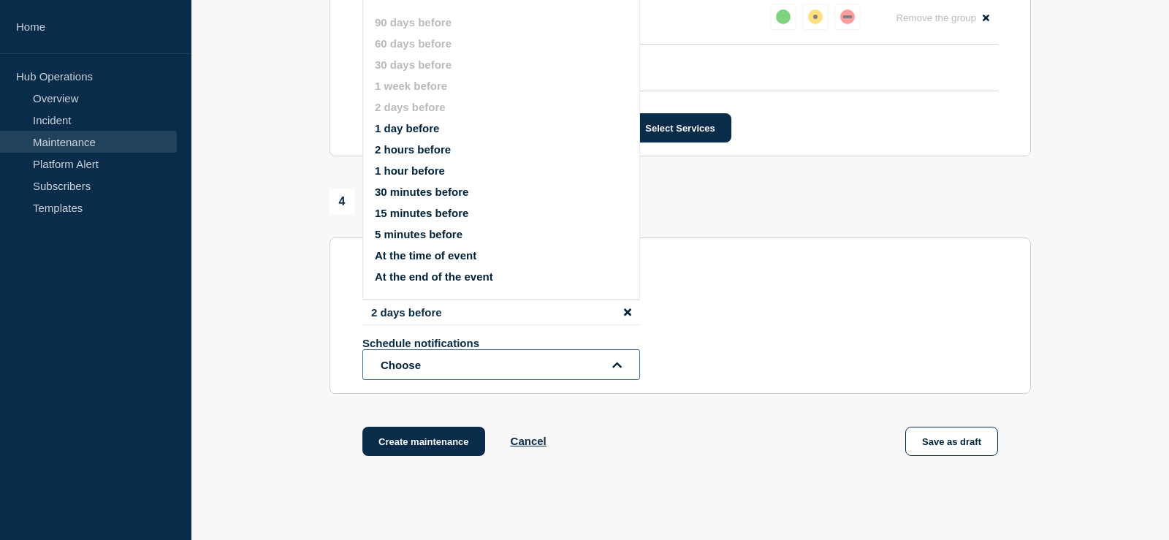
click at [439, 371] on button "Choose" at bounding box center [501, 364] width 278 height 31
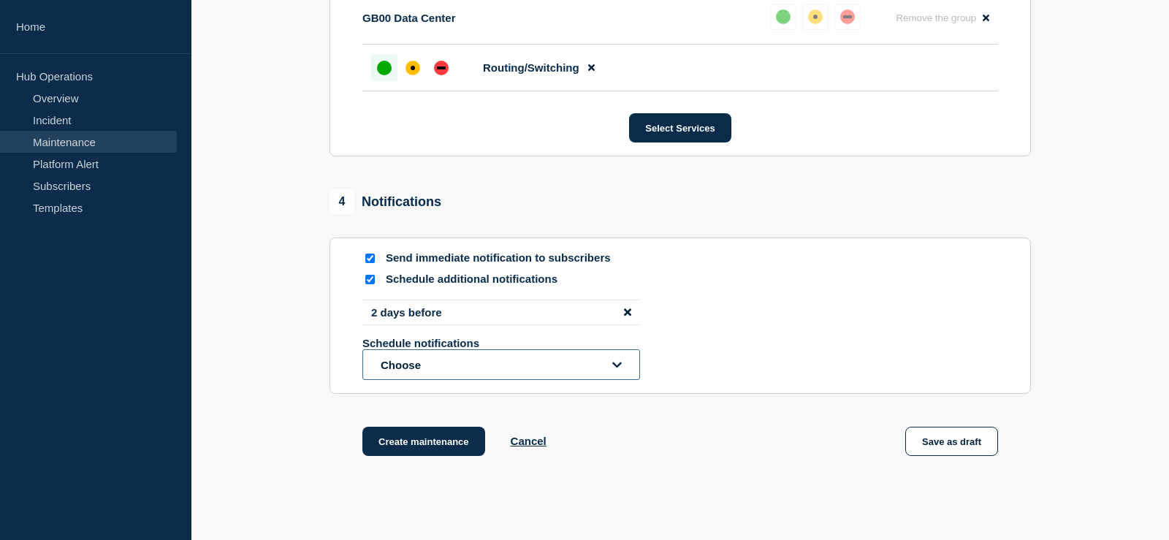
click at [441, 368] on button "Choose" at bounding box center [501, 364] width 278 height 31
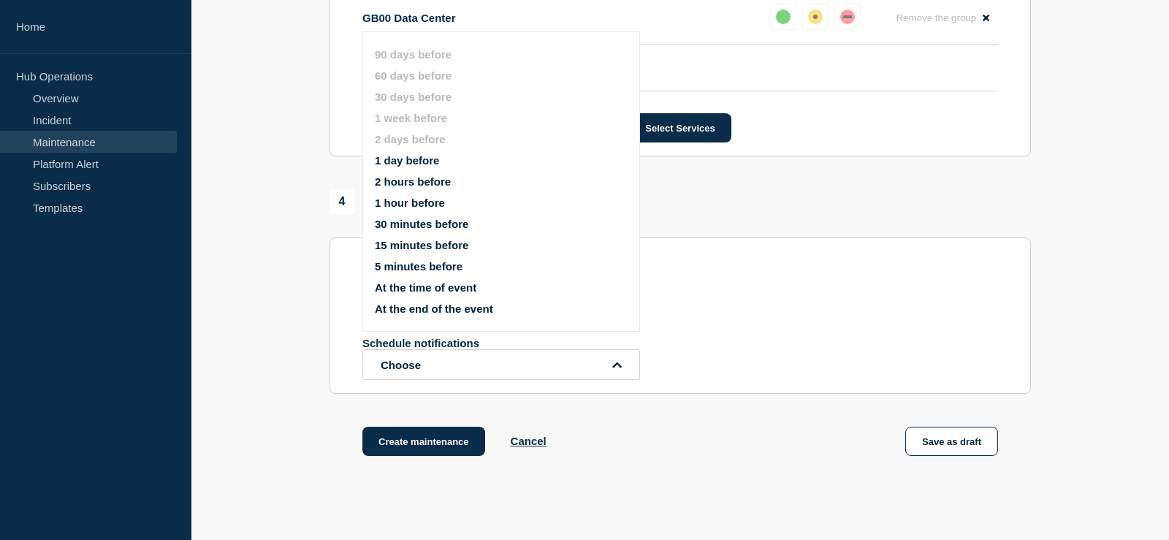
click at [417, 209] on button "1 hour before" at bounding box center [410, 203] width 70 height 12
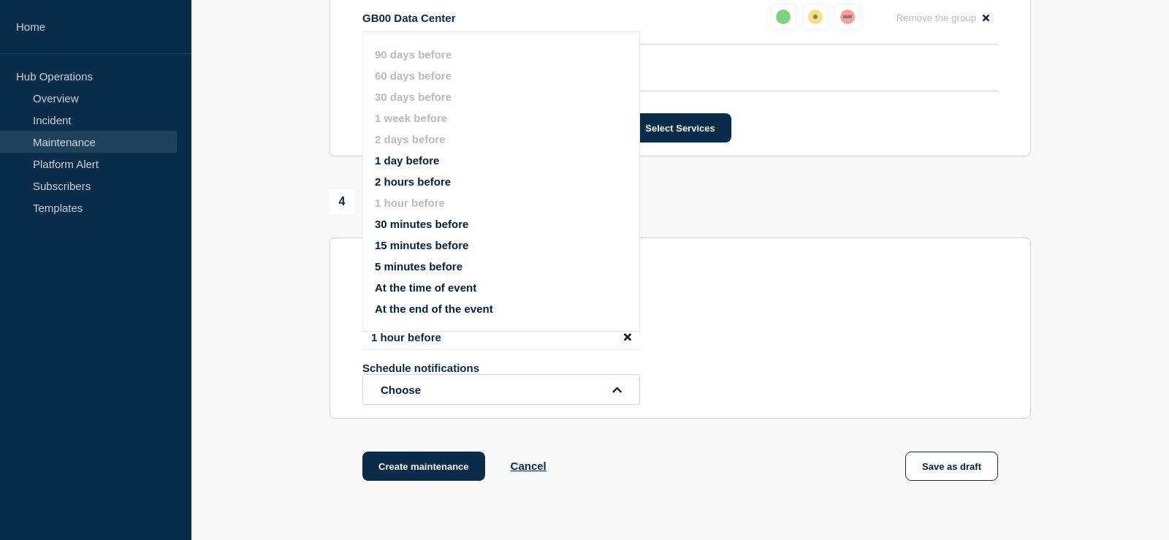
click at [688, 327] on div "2 days before 1 hour before Schedule notifications Choose 90 days before 60 day…" at bounding box center [680, 352] width 636 height 105
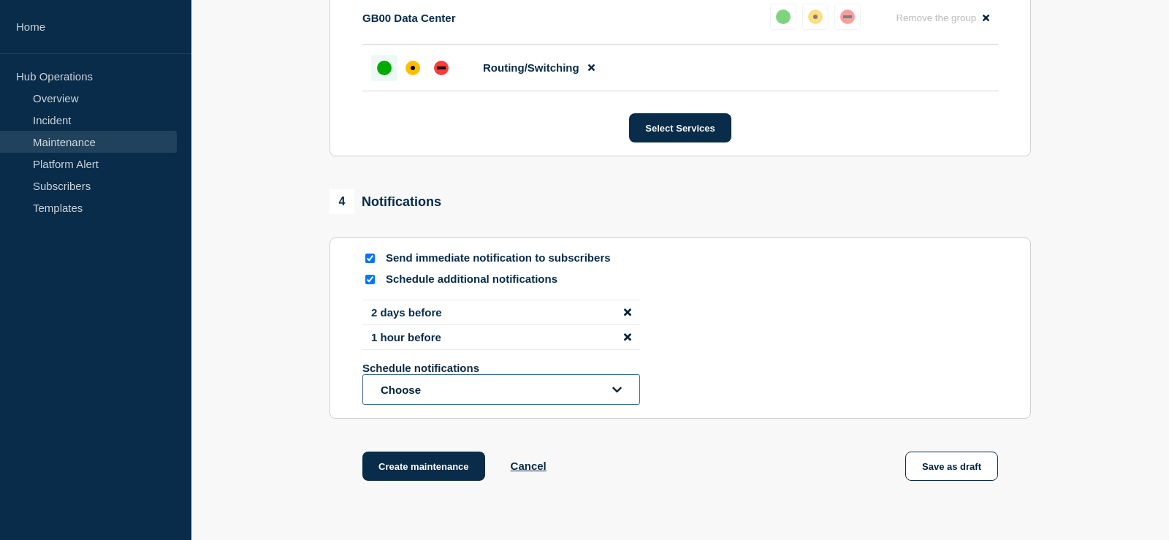
click at [441, 398] on button "Choose" at bounding box center [501, 389] width 278 height 31
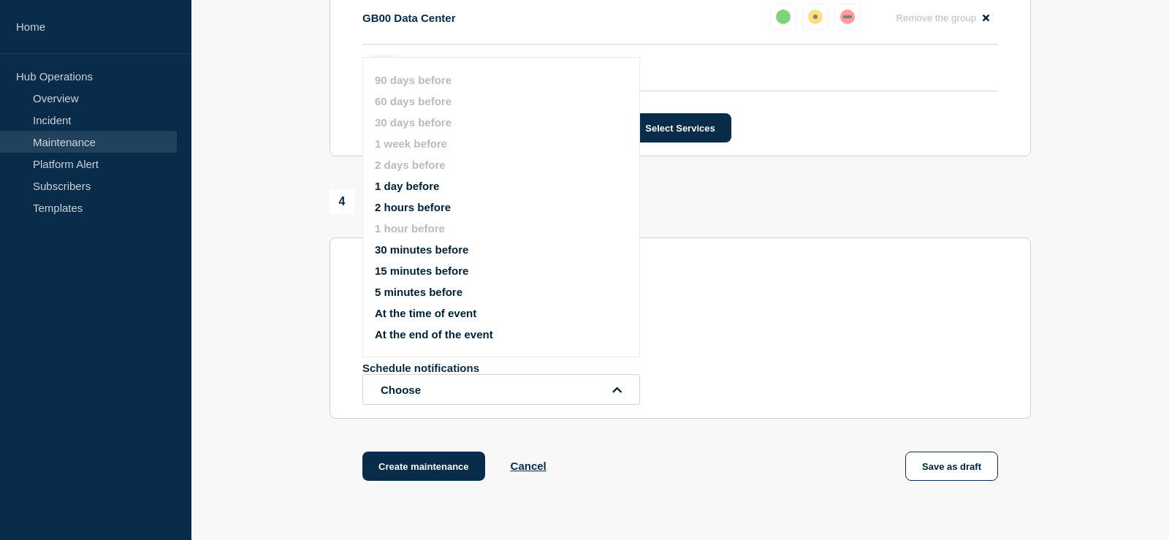
click at [408, 191] on button "1 day before" at bounding box center [407, 186] width 64 height 12
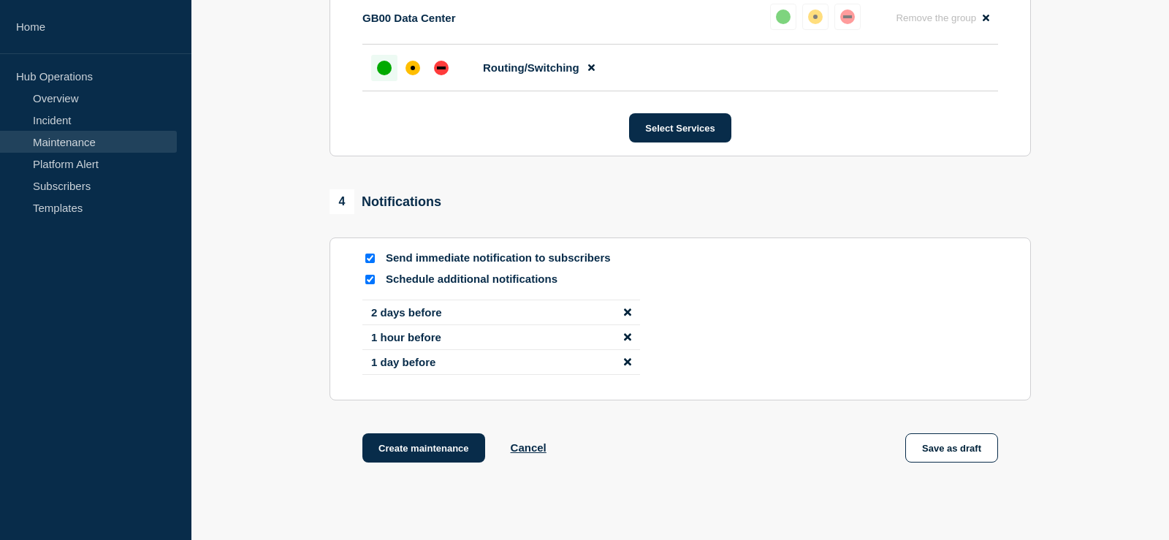
click at [695, 329] on div "2 days before 1 hour before 1 day before" at bounding box center [680, 343] width 636 height 87
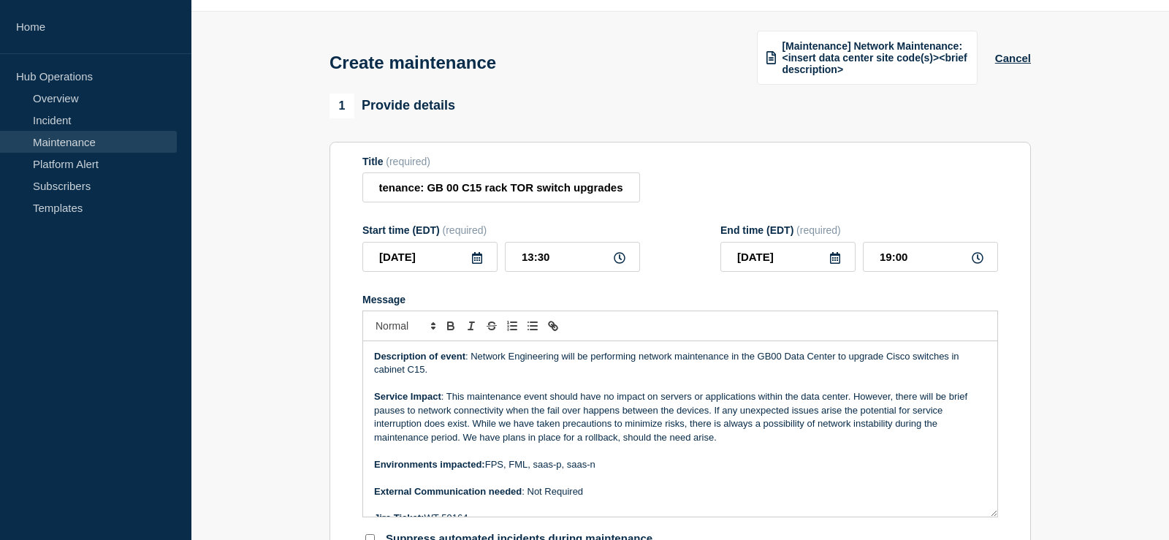
scroll to position [0, 0]
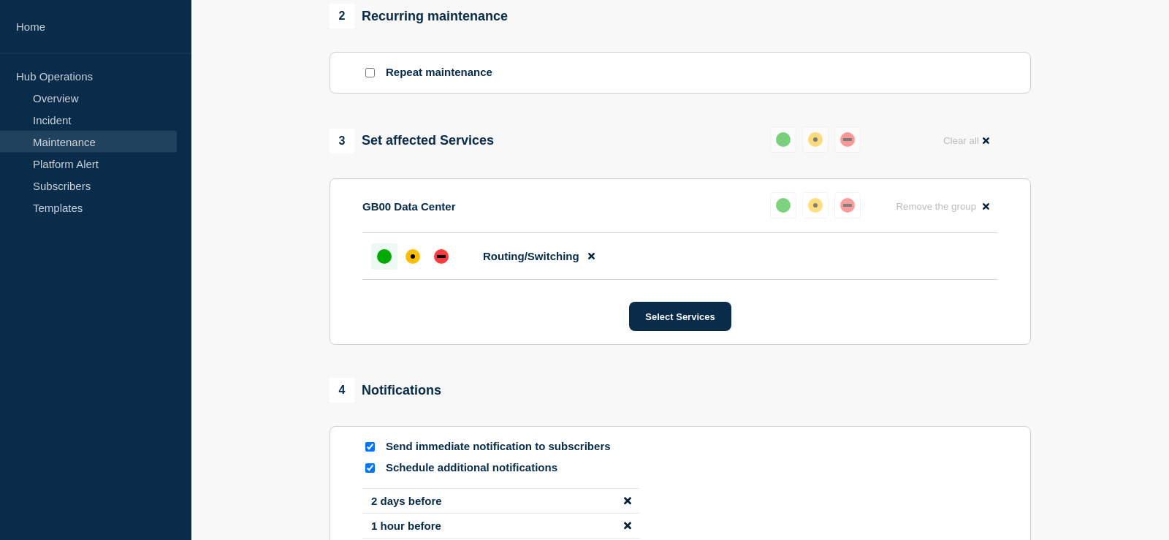
scroll to position [924, 0]
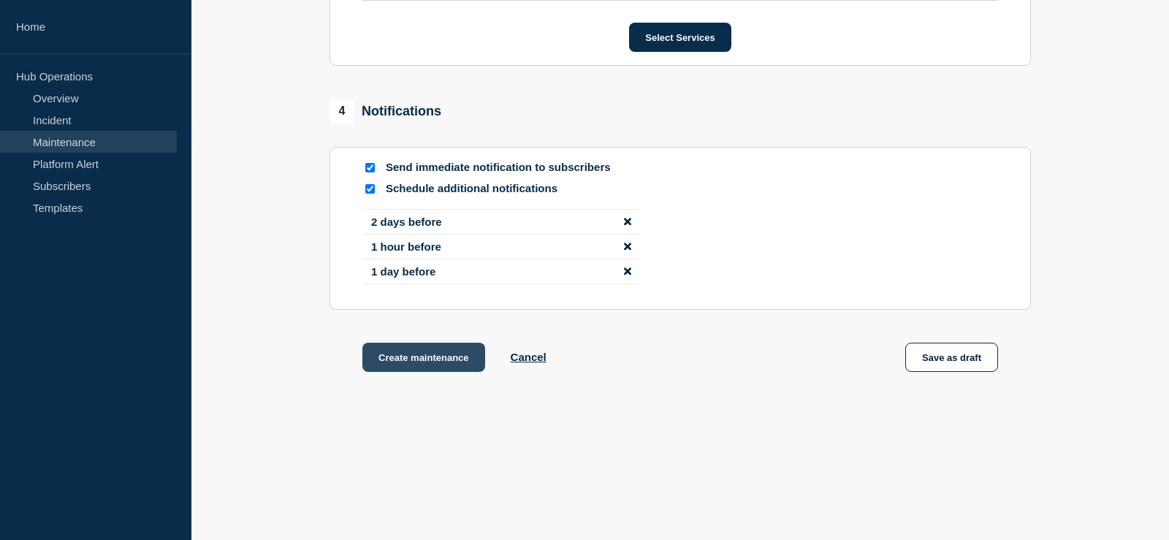
click at [414, 357] on button "Create maintenance" at bounding box center [423, 357] width 123 height 29
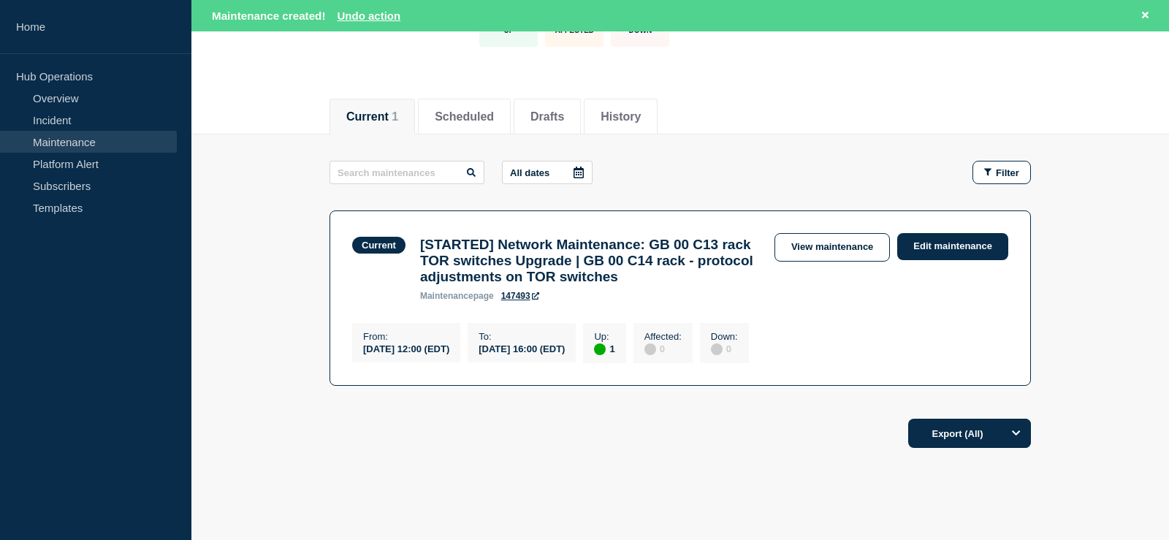
scroll to position [48, 0]
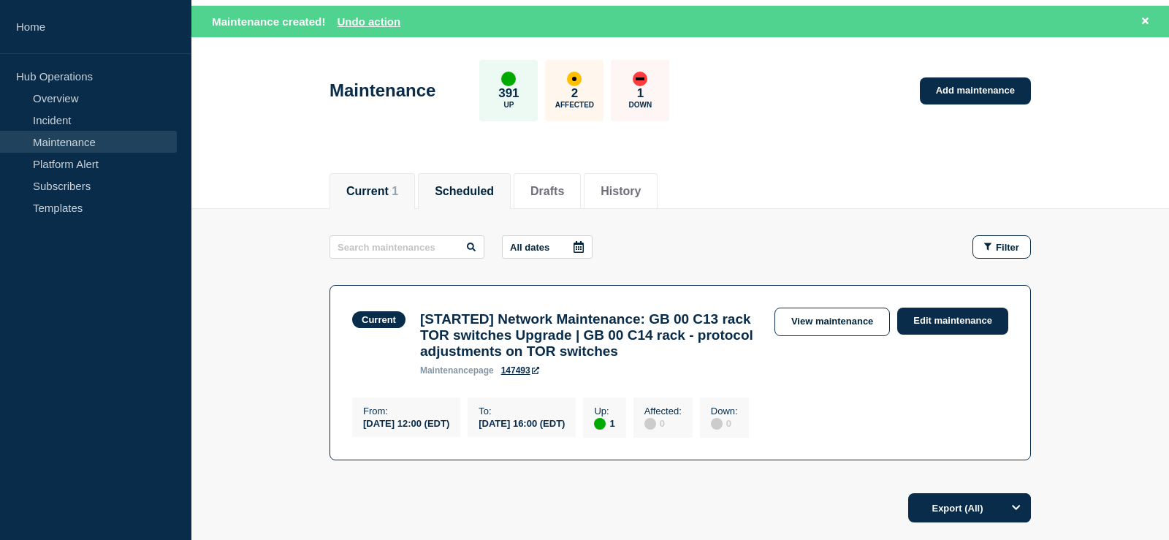
click at [483, 197] on button "Scheduled" at bounding box center [464, 191] width 59 height 13
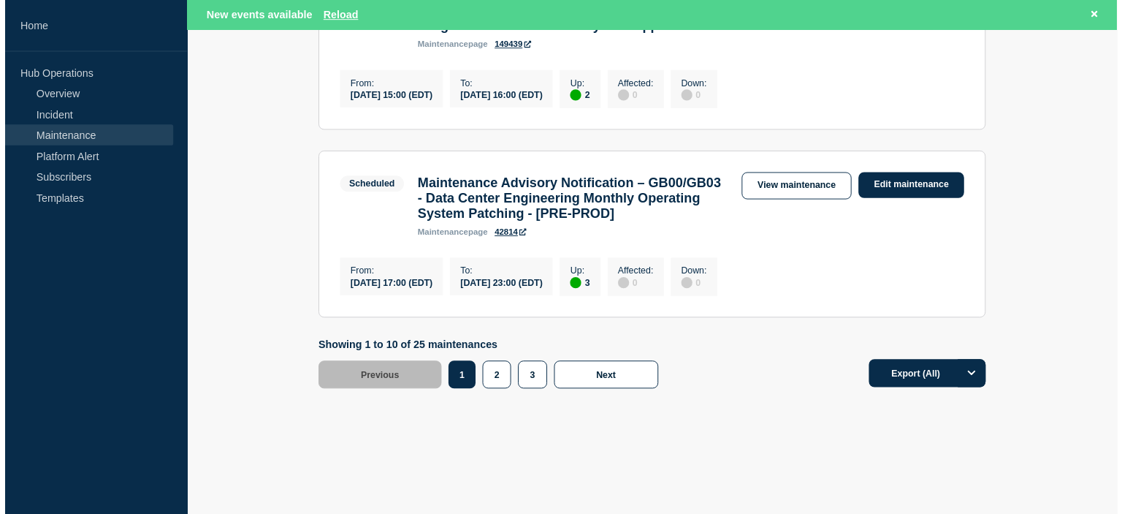
scroll to position [1900, 0]
